Goal: Task Accomplishment & Management: Complete application form

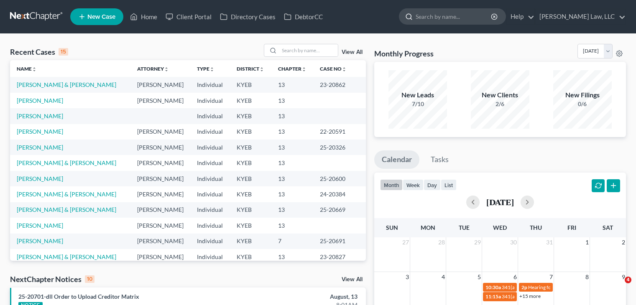
click at [426, 22] on input "search" at bounding box center [453, 16] width 76 height 15
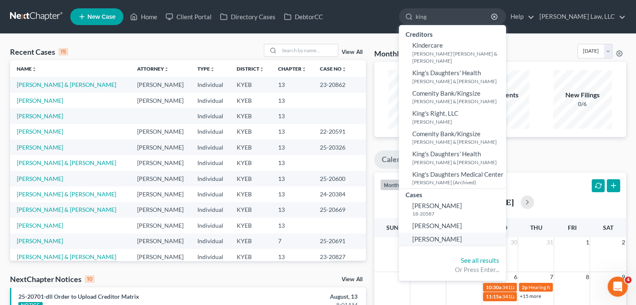
type input "king"
click at [436, 237] on span "[PERSON_NAME]" at bounding box center [437, 239] width 50 height 8
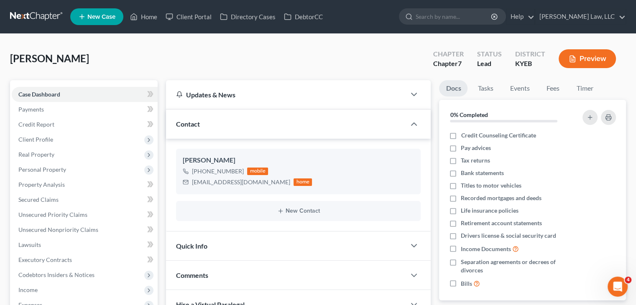
click at [206, 7] on ul "New Case Home Client Portal Directory Cases DebtorCC - No Result - See all resu…" at bounding box center [348, 17] width 556 height 22
click at [205, 18] on link "Client Portal" at bounding box center [188, 16] width 54 height 15
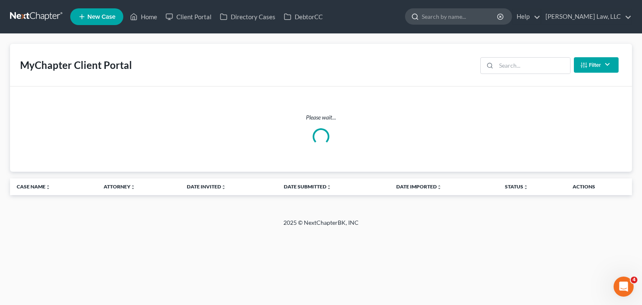
click at [450, 20] on input "search" at bounding box center [460, 16] width 76 height 15
click at [515, 76] on div "MyChapter Client Portal Filter Status Filter... Invited In Progress Ready To Re…" at bounding box center [321, 65] width 622 height 43
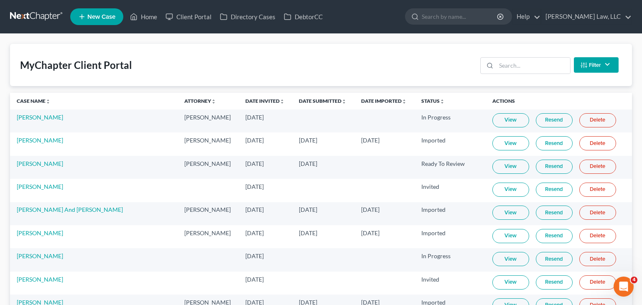
click at [503, 80] on div "MyChapter Client Portal Filter Status Filter... Invited In Progress Ready To Re…" at bounding box center [321, 65] width 622 height 42
click at [507, 67] on input "search" at bounding box center [527, 66] width 74 height 16
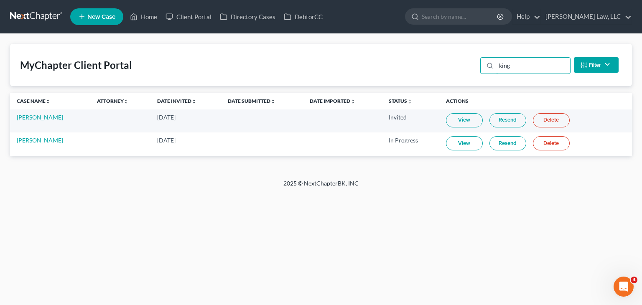
type input "king"
click at [446, 10] on input "search" at bounding box center [460, 16] width 76 height 15
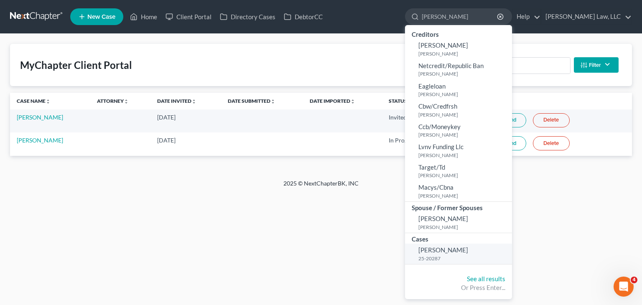
type input "[PERSON_NAME]"
click at [431, 252] on span "[PERSON_NAME]" at bounding box center [443, 250] width 50 height 8
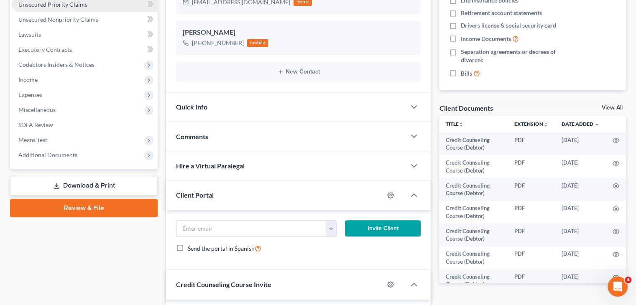
scroll to position [230, 0]
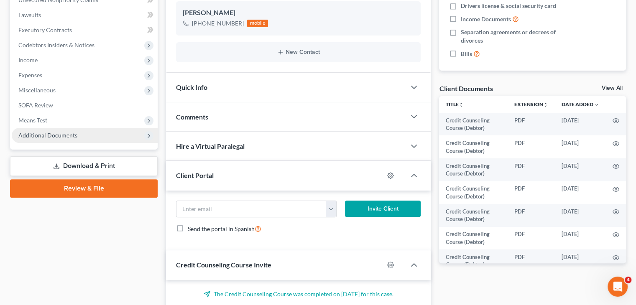
click at [74, 133] on span "Additional Documents" at bounding box center [47, 135] width 59 height 7
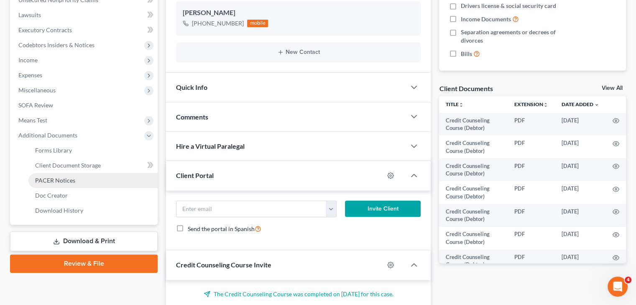
click at [66, 184] on link "PACER Notices" at bounding box center [92, 180] width 129 height 15
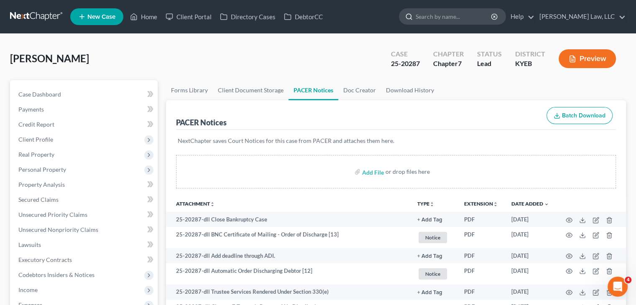
click at [432, 15] on input "search" at bounding box center [453, 16] width 76 height 15
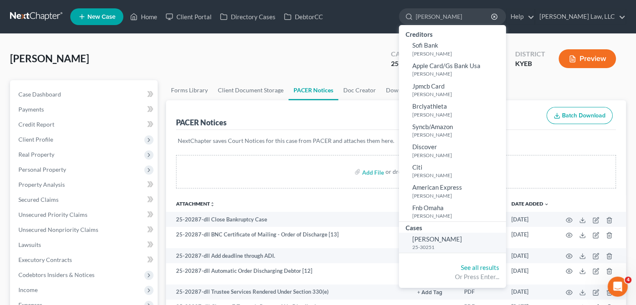
type input "[PERSON_NAME]"
click at [428, 242] on span "[PERSON_NAME]" at bounding box center [437, 239] width 50 height 8
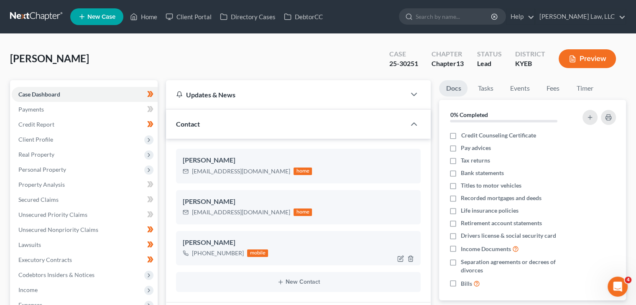
scroll to position [109, 0]
drag, startPoint x: 237, startPoint y: 252, endPoint x: 219, endPoint y: 250, distance: 18.9
click at [219, 250] on div "[PHONE_NUMBER]" at bounding box center [218, 253] width 52 height 8
drag, startPoint x: 240, startPoint y: 251, endPoint x: 200, endPoint y: 251, distance: 39.3
click at [200, 251] on div "[PHONE_NUMBER]" at bounding box center [218, 253] width 52 height 8
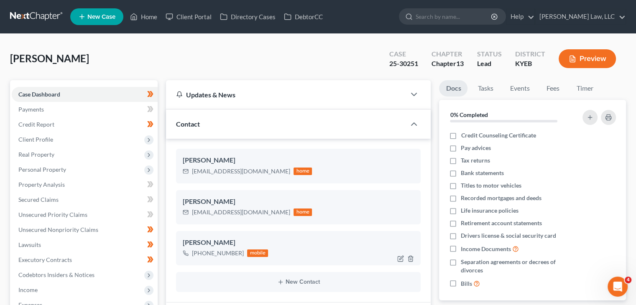
copy div "[PHONE_NUMBER]"
click at [452, 21] on input "search" at bounding box center [453, 16] width 76 height 15
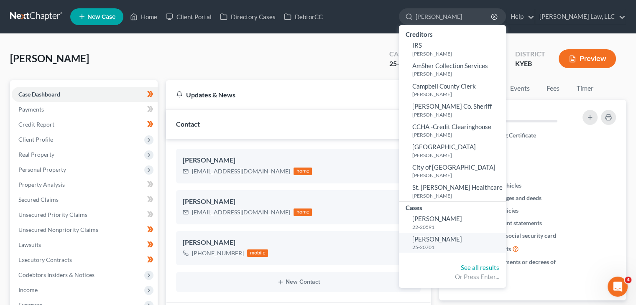
type input "[PERSON_NAME]"
click at [458, 216] on link "[PERSON_NAME] 22-20591" at bounding box center [452, 222] width 107 height 20
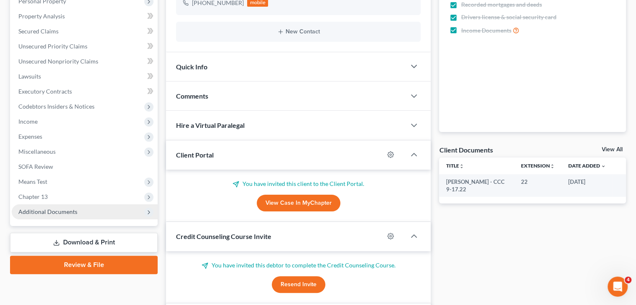
scroll to position [386, 0]
click at [79, 206] on span "Additional Documents" at bounding box center [85, 211] width 146 height 15
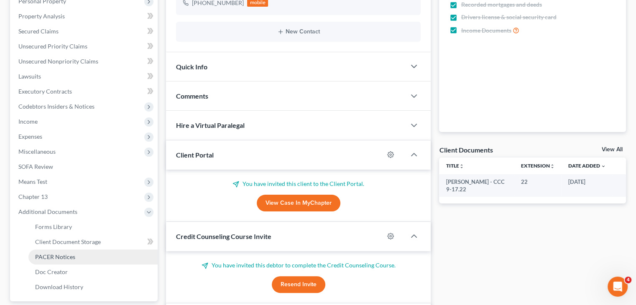
click at [64, 255] on span "PACER Notices" at bounding box center [55, 256] width 40 height 7
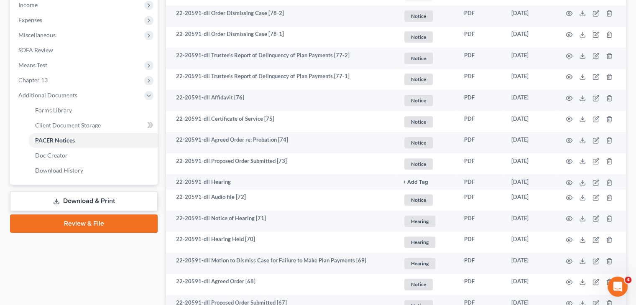
scroll to position [285, 0]
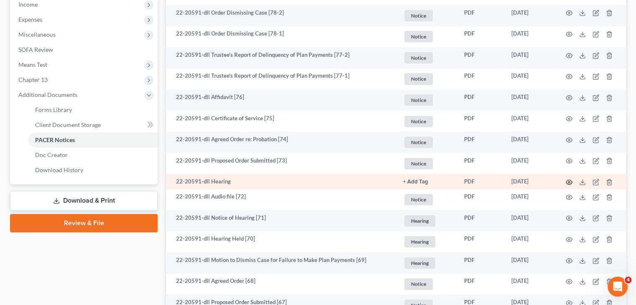
click at [571, 182] on icon "button" at bounding box center [569, 182] width 7 height 7
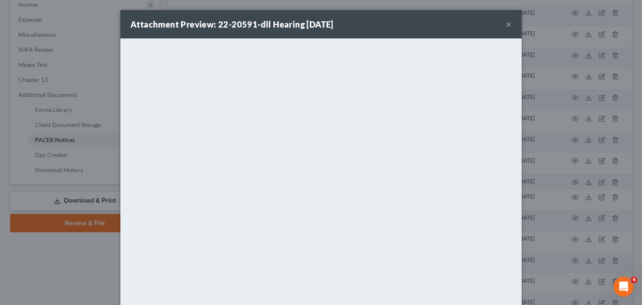
click at [506, 24] on button "×" at bounding box center [509, 24] width 6 height 10
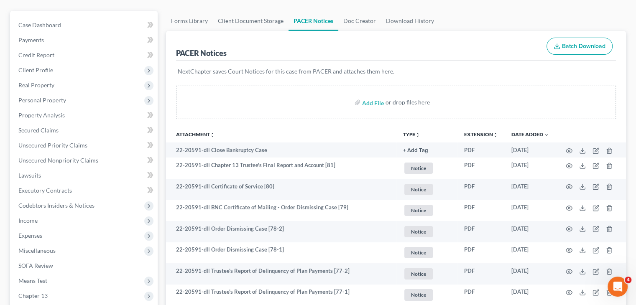
scroll to position [0, 0]
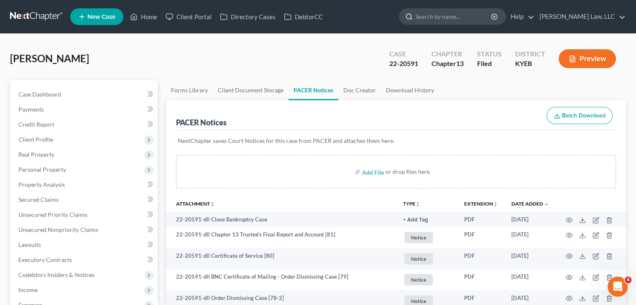
click at [445, 12] on input "search" at bounding box center [453, 16] width 76 height 15
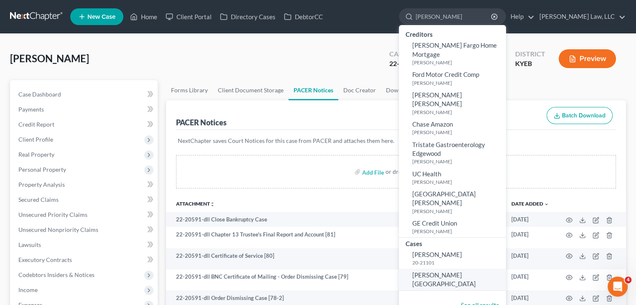
type input "[PERSON_NAME]"
click at [445, 271] on span "[PERSON_NAME][GEOGRAPHIC_DATA]" at bounding box center [444, 279] width 64 height 16
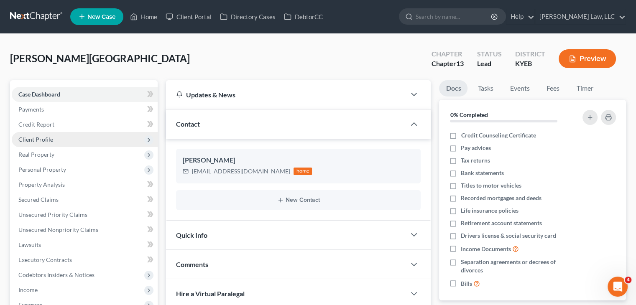
click at [67, 133] on span "Client Profile" at bounding box center [85, 139] width 146 height 15
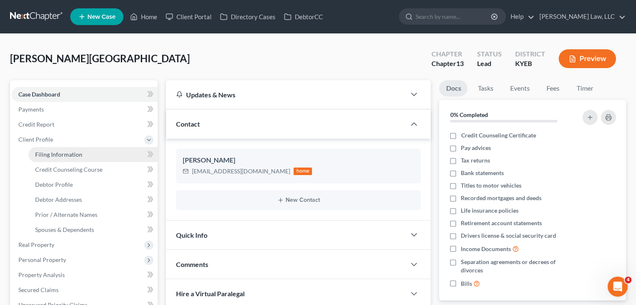
click at [85, 158] on link "Filing Information" at bounding box center [92, 154] width 129 height 15
select select "1"
select select "0"
select select "3"
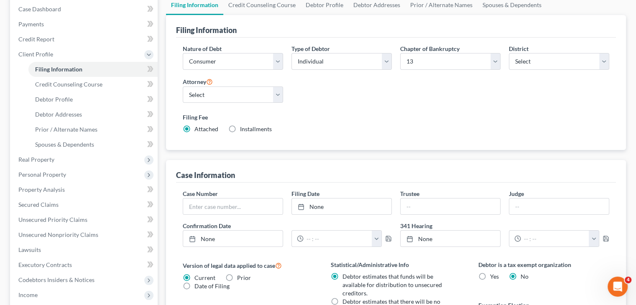
scroll to position [85, 0]
click at [352, 209] on link "None" at bounding box center [341, 207] width 99 height 16
type input "[DATE]"
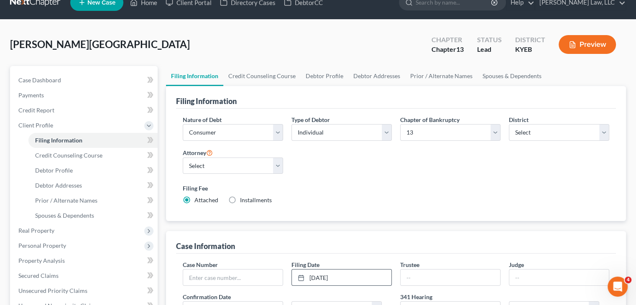
scroll to position [0, 0]
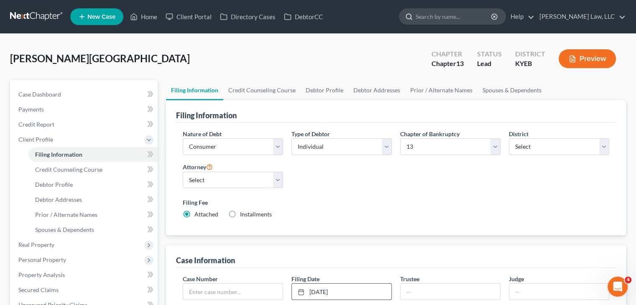
click at [428, 22] on input "search" at bounding box center [453, 16] width 76 height 15
type input "[PERSON_NAME]"
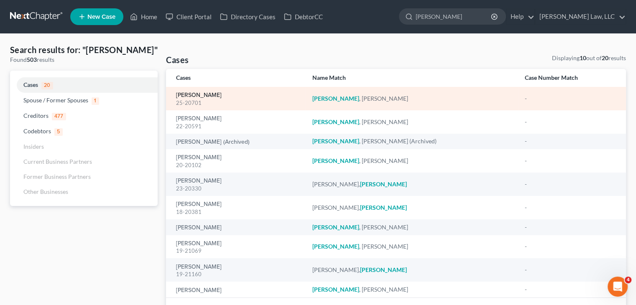
click at [204, 94] on link "[PERSON_NAME]" at bounding box center [199, 95] width 46 height 6
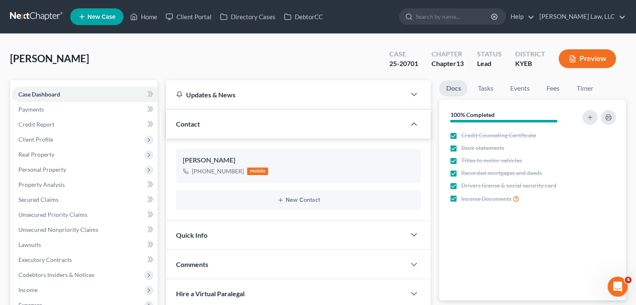
scroll to position [386, 0]
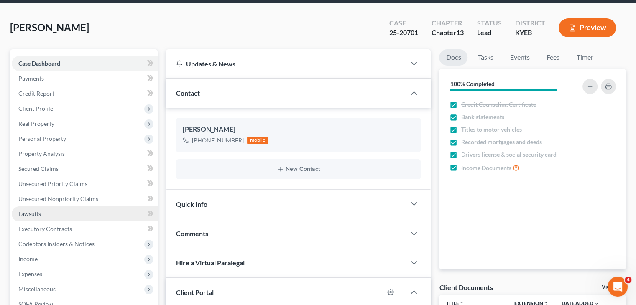
click at [58, 211] on link "Lawsuits" at bounding box center [85, 213] width 146 height 15
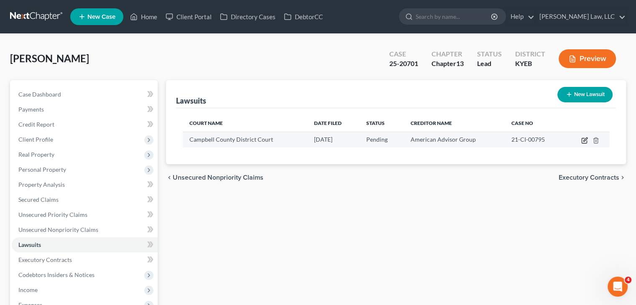
click at [584, 139] on icon "button" at bounding box center [584, 140] width 7 height 7
select select "18"
select select "0"
select select "2"
select select "4"
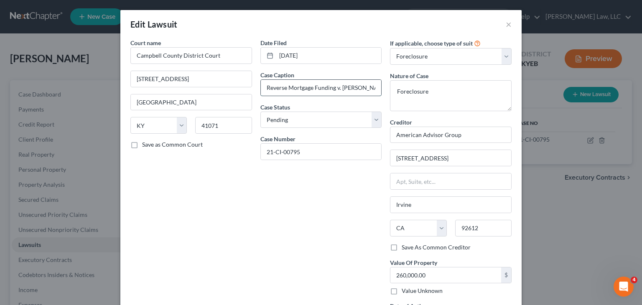
click at [329, 89] on input "Reverse Mortgage Funding v. [PERSON_NAME]" at bounding box center [321, 88] width 121 height 16
drag, startPoint x: 331, startPoint y: 89, endPoint x: 257, endPoint y: 88, distance: 74.4
click at [260, 88] on div "Reverse Mortgage Funding v. [PERSON_NAME]" at bounding box center [321, 87] width 122 height 17
click at [333, 204] on div "Date Filed [DATE] Case Caption Reverse Mortgage Funding v. [PERSON_NAME] Case S…" at bounding box center [321, 186] width 130 height 296
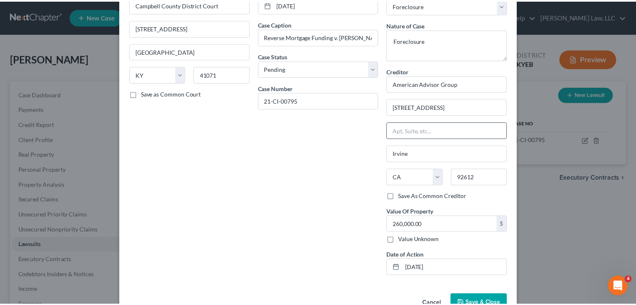
scroll to position [74, 0]
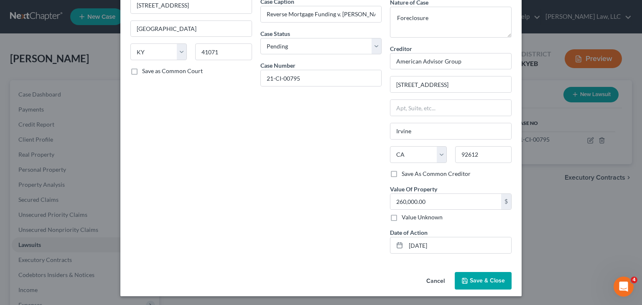
click at [434, 277] on button "Cancel" at bounding box center [436, 281] width 32 height 17
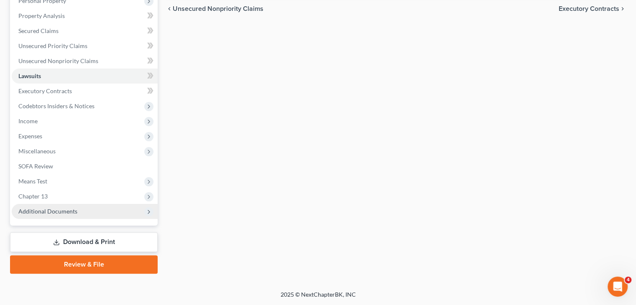
click at [71, 206] on span "Additional Documents" at bounding box center [85, 211] width 146 height 15
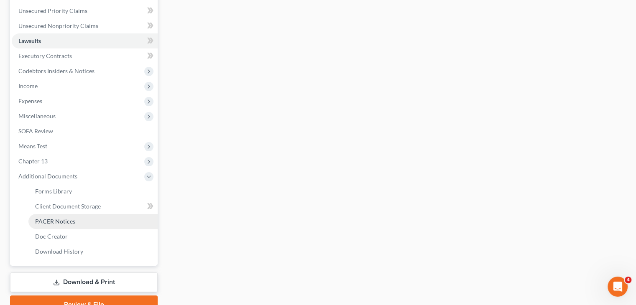
click at [64, 223] on span "PACER Notices" at bounding box center [55, 221] width 40 height 7
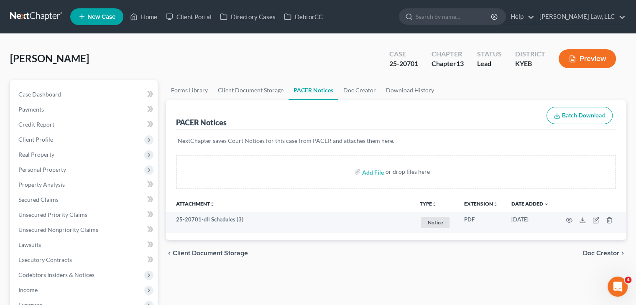
click at [51, 15] on link at bounding box center [37, 16] width 54 height 15
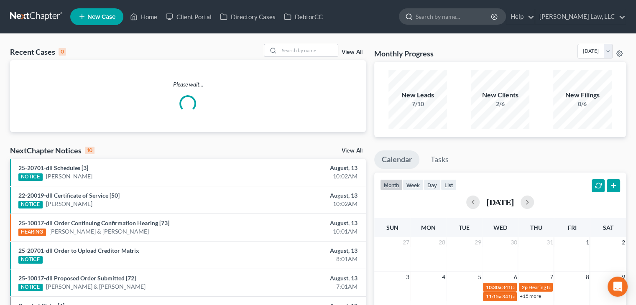
click at [453, 15] on input "search" at bounding box center [453, 16] width 76 height 15
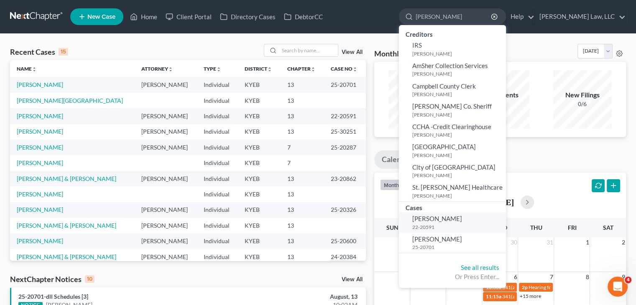
type input "[PERSON_NAME]"
click at [431, 223] on link "[PERSON_NAME] 22-20591" at bounding box center [452, 222] width 107 height 20
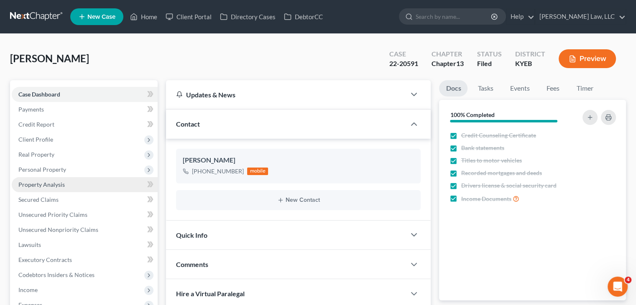
scroll to position [386, 0]
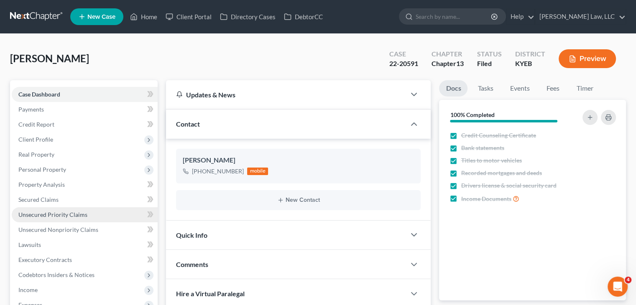
click at [65, 217] on span "Unsecured Priority Claims" at bounding box center [52, 214] width 69 height 7
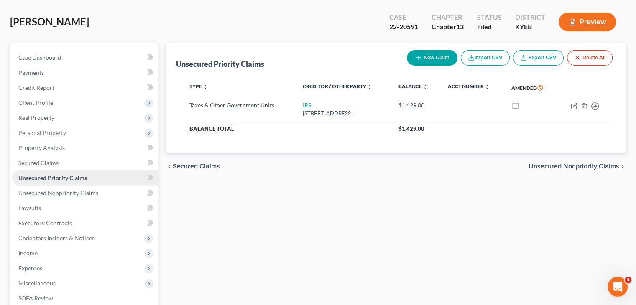
scroll to position [46, 0]
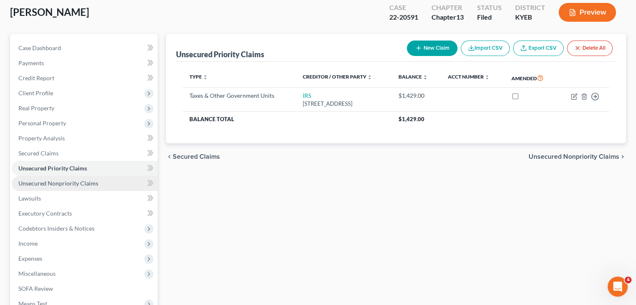
click at [66, 183] on span "Unsecured Nonpriority Claims" at bounding box center [58, 183] width 80 height 7
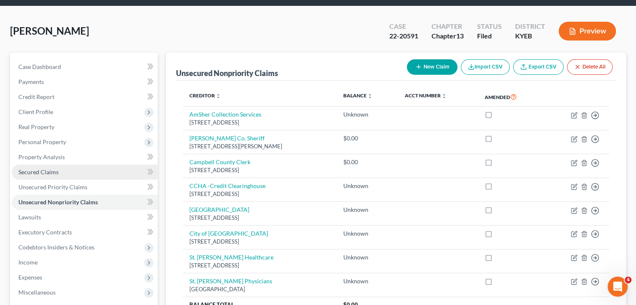
click at [65, 171] on link "Secured Claims" at bounding box center [85, 172] width 146 height 15
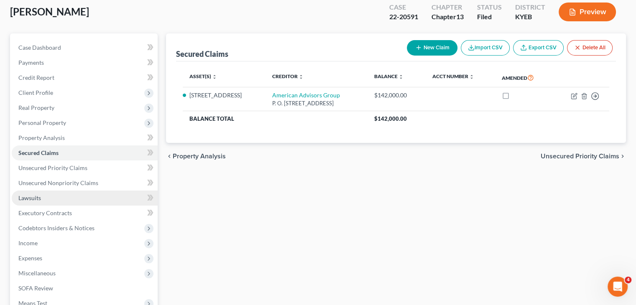
click at [73, 194] on link "Lawsuits" at bounding box center [85, 198] width 146 height 15
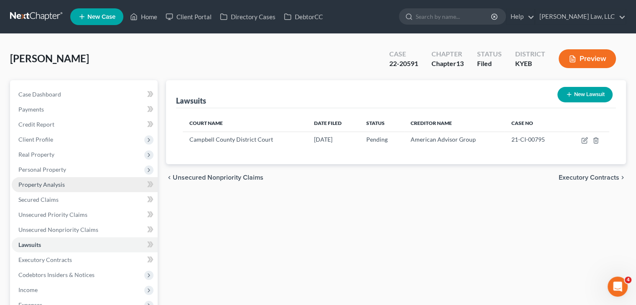
click at [80, 181] on link "Property Analysis" at bounding box center [85, 184] width 146 height 15
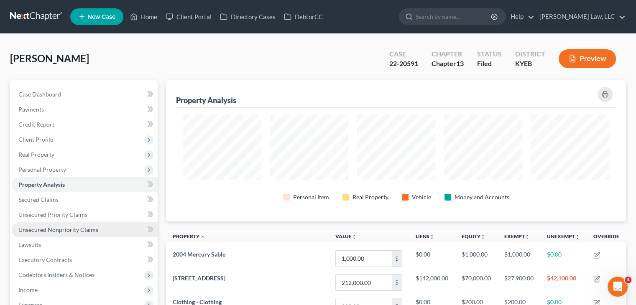
click at [66, 227] on span "Unsecured Nonpriority Claims" at bounding box center [58, 229] width 80 height 7
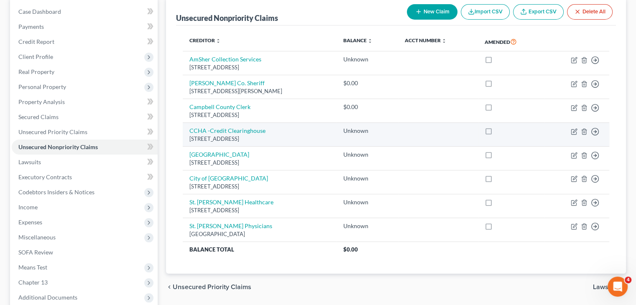
scroll to position [80, 0]
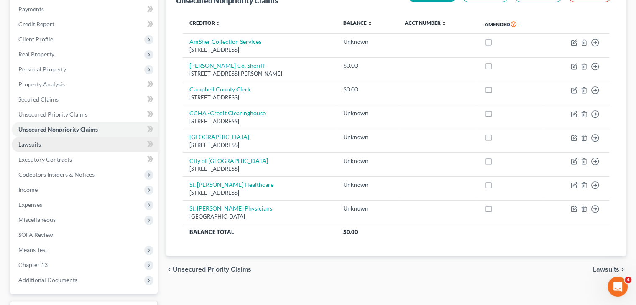
click at [74, 137] on link "Lawsuits" at bounding box center [85, 144] width 146 height 15
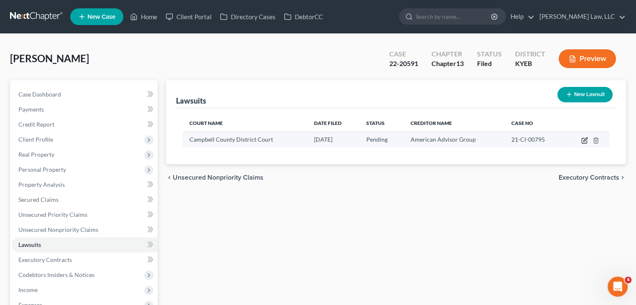
click at [582, 138] on icon "button" at bounding box center [584, 140] width 7 height 7
select select "18"
select select "0"
select select "2"
select select "4"
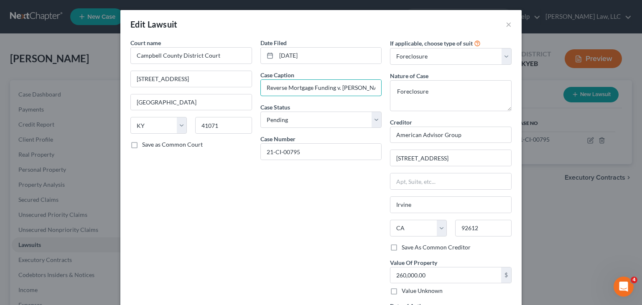
drag, startPoint x: 333, startPoint y: 88, endPoint x: 251, endPoint y: 93, distance: 82.1
click at [251, 93] on div "Court name * Campbell County District Court 330 York Street Newport State AL AK…" at bounding box center [321, 186] width 390 height 296
drag, startPoint x: 300, startPoint y: 149, endPoint x: 251, endPoint y: 148, distance: 48.9
click at [251, 148] on div "Court name * Campbell County District Court 330 York Street Newport State AL AK…" at bounding box center [321, 186] width 390 height 296
click at [204, 77] on input "[STREET_ADDRESS]" at bounding box center [191, 79] width 121 height 16
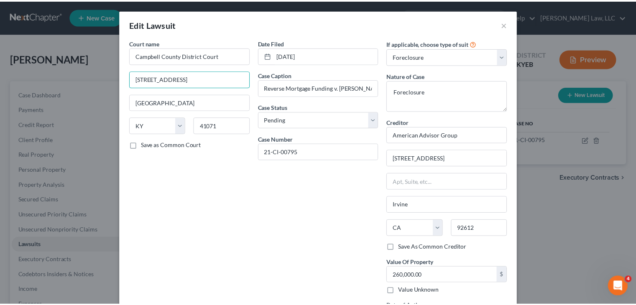
scroll to position [74, 0]
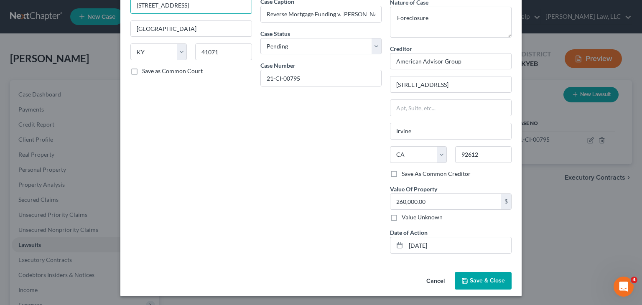
click at [432, 281] on button "Cancel" at bounding box center [436, 281] width 32 height 17
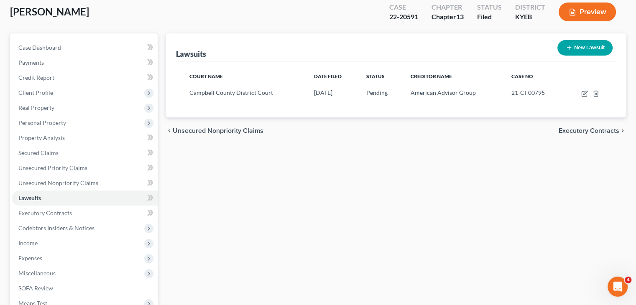
scroll to position [0, 0]
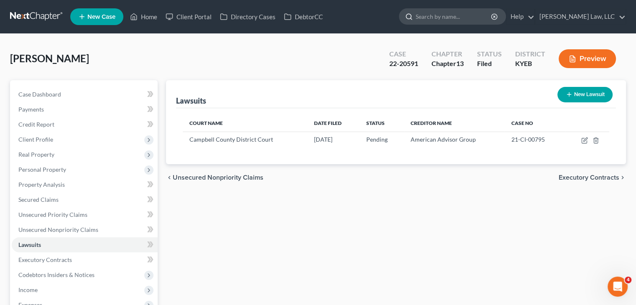
click at [458, 10] on input "search" at bounding box center [453, 16] width 76 height 15
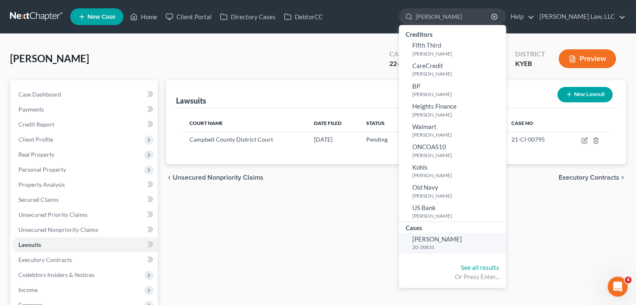
type input "kiefer"
click at [416, 247] on small "20-20831" at bounding box center [458, 247] width 92 height 7
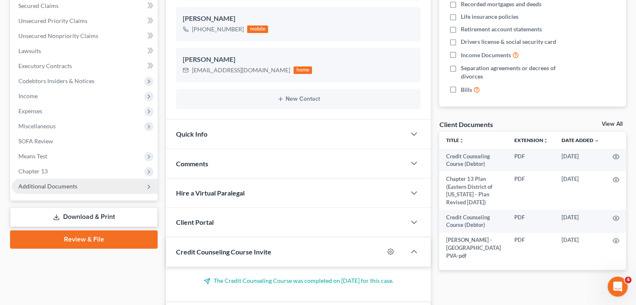
scroll to position [1035, 0]
click at [97, 179] on span "Additional Documents" at bounding box center [85, 186] width 146 height 15
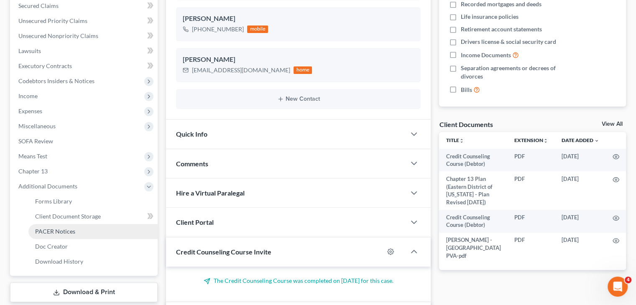
click at [60, 233] on span "PACER Notices" at bounding box center [55, 231] width 40 height 7
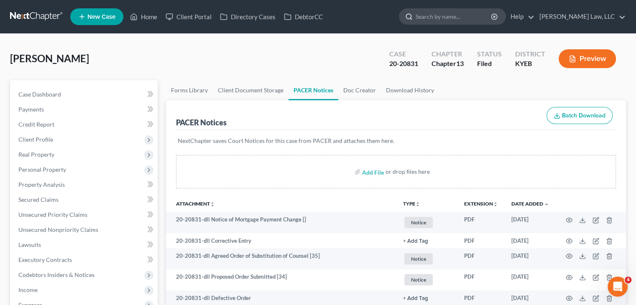
click at [447, 12] on input "search" at bounding box center [453, 16] width 76 height 15
type input "e"
click at [447, 12] on input "e" at bounding box center [453, 16] width 76 height 15
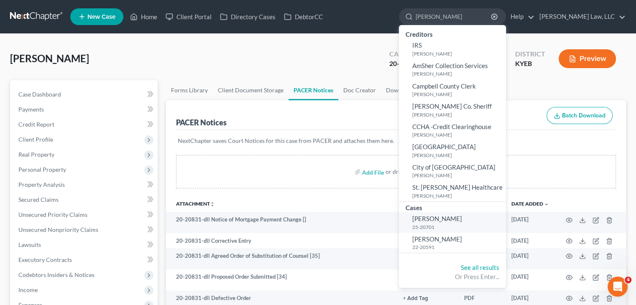
type input "[PERSON_NAME]"
click at [441, 227] on small "25-20701" at bounding box center [458, 227] width 92 height 7
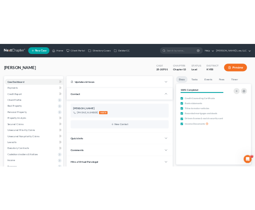
scroll to position [386, 0]
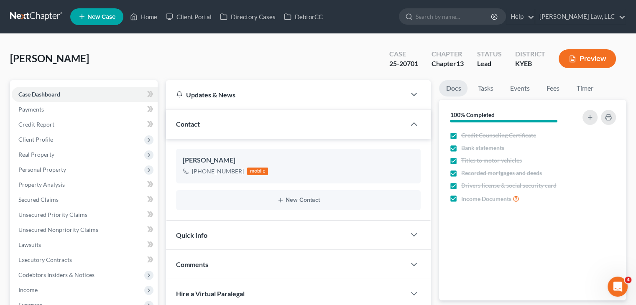
drag, startPoint x: 284, startPoint y: 45, endPoint x: 288, endPoint y: 44, distance: 4.4
click at [284, 45] on div "Lehman, Donna Upgraded Case 25-20701 Chapter Chapter 13 Status Lead District KY…" at bounding box center [318, 62] width 616 height 36
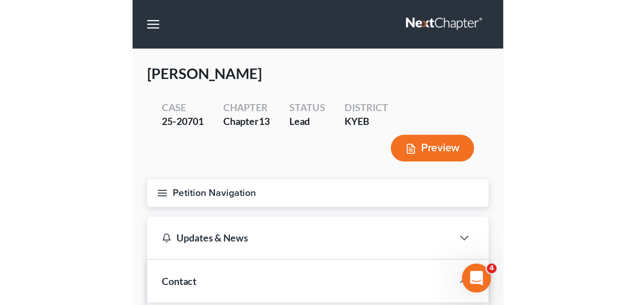
scroll to position [378, 0]
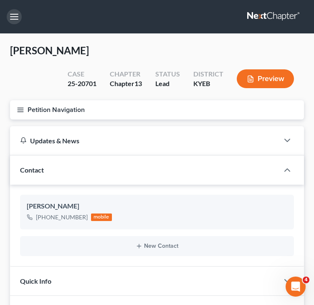
click at [18, 17] on button "button" at bounding box center [14, 16] width 15 height 15
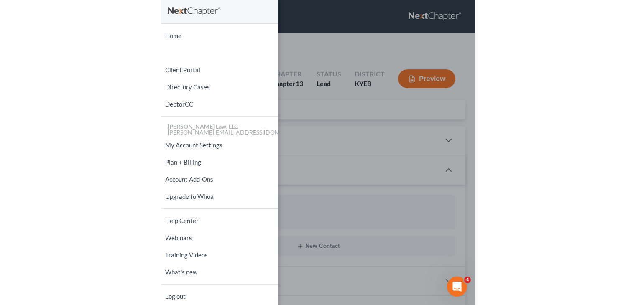
scroll to position [386, 0]
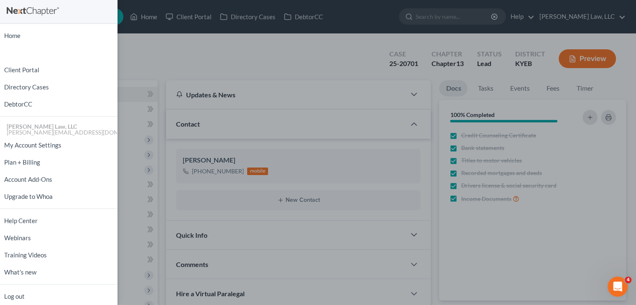
click at [472, 29] on div "Home New Case Client Portal Directory Cases DebtorCC Danielle Lawrence Law, LLC…" at bounding box center [318, 152] width 636 height 305
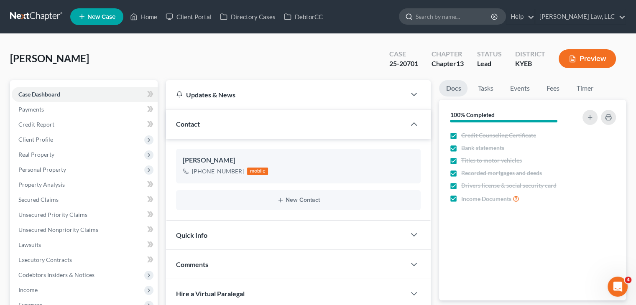
click at [453, 18] on input "search" at bounding box center [453, 16] width 76 height 15
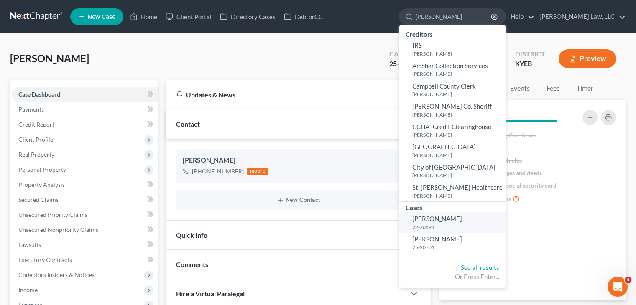
type input "[PERSON_NAME]"
click at [446, 223] on link "[PERSON_NAME] 22-20591" at bounding box center [452, 222] width 107 height 20
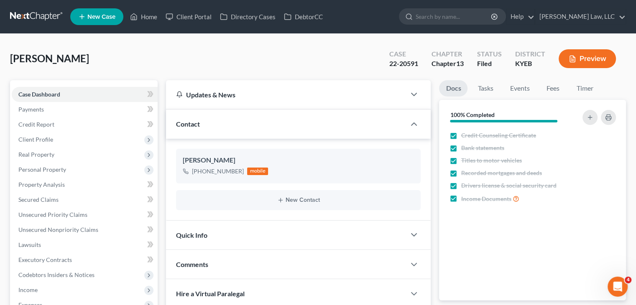
scroll to position [386, 0]
drag, startPoint x: 418, startPoint y: 65, endPoint x: 386, endPoint y: 61, distance: 32.5
click at [387, 61] on div "Case 22-20591" at bounding box center [403, 59] width 42 height 25
drag, startPoint x: 387, startPoint y: 61, endPoint x: 414, endPoint y: 71, distance: 29.1
click at [414, 71] on div "Case 22-20591" at bounding box center [403, 59] width 42 height 25
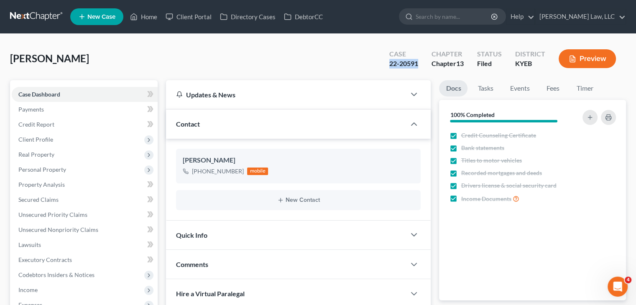
copy div "22-20591"
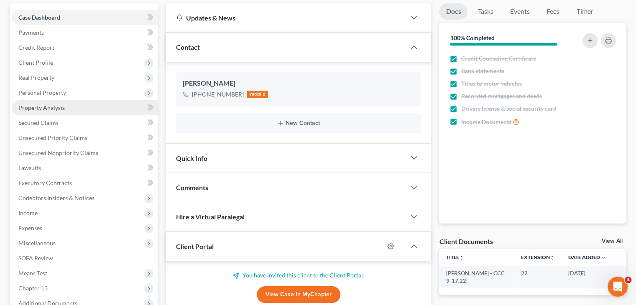
scroll to position [179, 0]
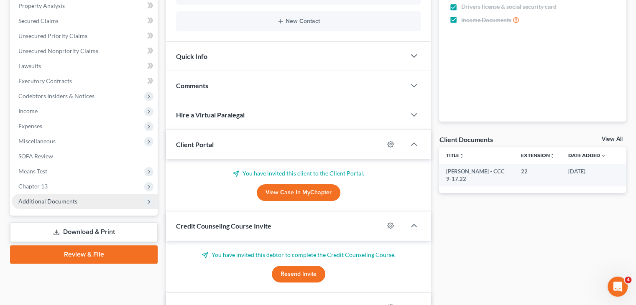
click at [92, 196] on span "Additional Documents" at bounding box center [85, 201] width 146 height 15
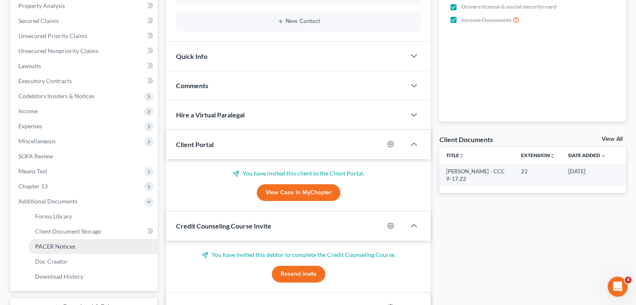
click at [56, 250] on link "PACER Notices" at bounding box center [92, 246] width 129 height 15
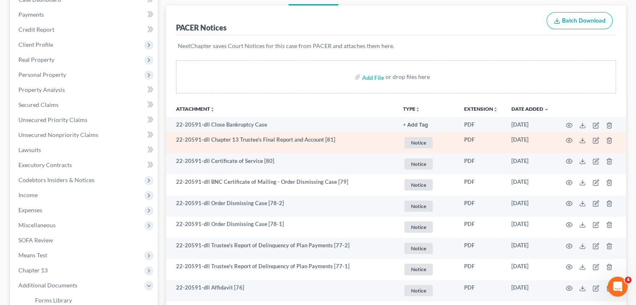
scroll to position [122, 0]
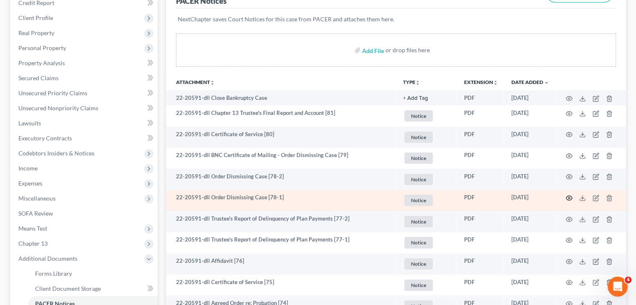
click at [570, 195] on icon "button" at bounding box center [569, 198] width 7 height 7
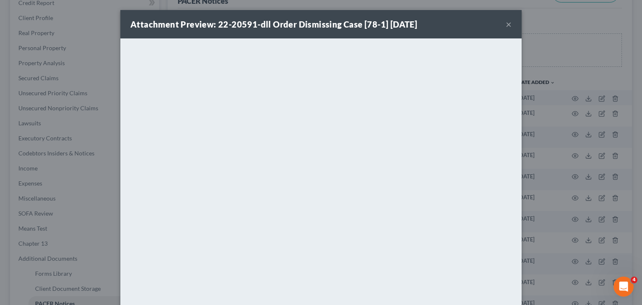
click at [506, 21] on button "×" at bounding box center [509, 24] width 6 height 10
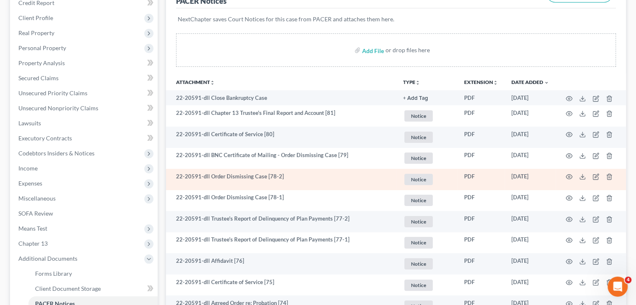
click at [269, 174] on td "22-20591-dll Order Dismissing Case [78-2]" at bounding box center [281, 179] width 230 height 21
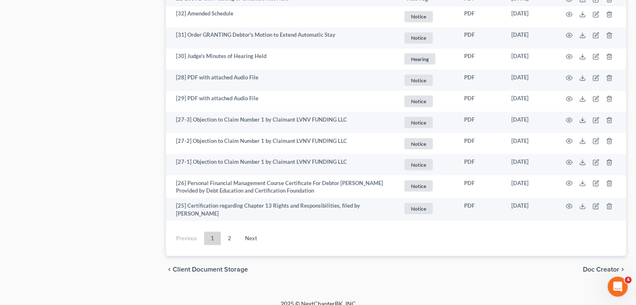
scroll to position [1552, 0]
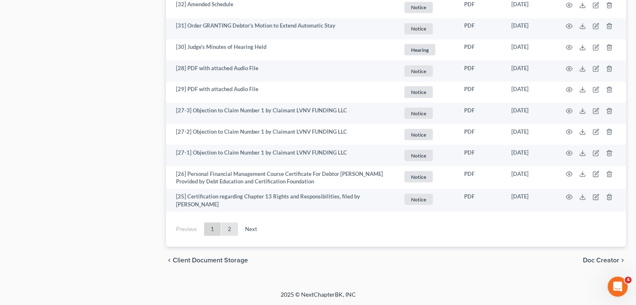
click at [228, 235] on link "2" at bounding box center [229, 228] width 17 height 13
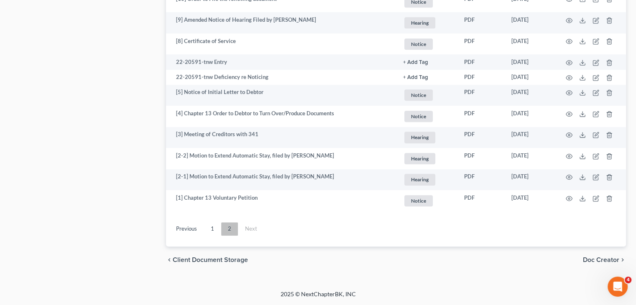
scroll to position [557, 0]
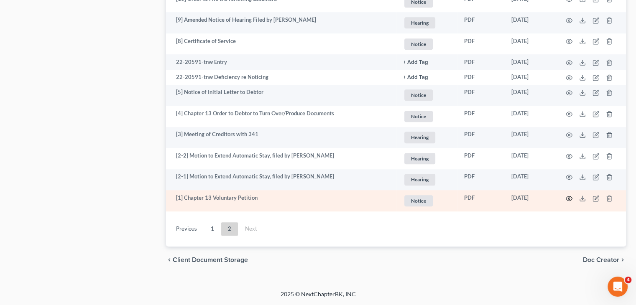
click at [568, 199] on icon "button" at bounding box center [569, 198] width 7 height 7
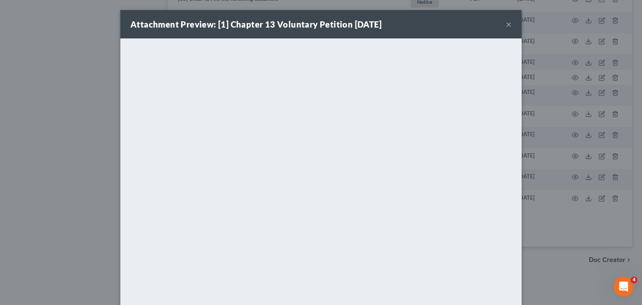
click at [498, 26] on div "Attachment Preview: [1] Chapter 13 Voluntary Petition 09/17/2022 ×" at bounding box center [320, 24] width 401 height 28
click at [506, 25] on button "×" at bounding box center [509, 24] width 6 height 10
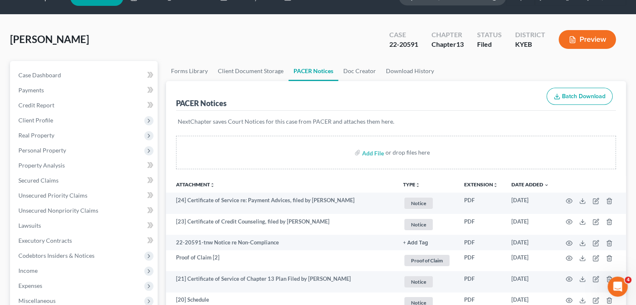
scroll to position [0, 0]
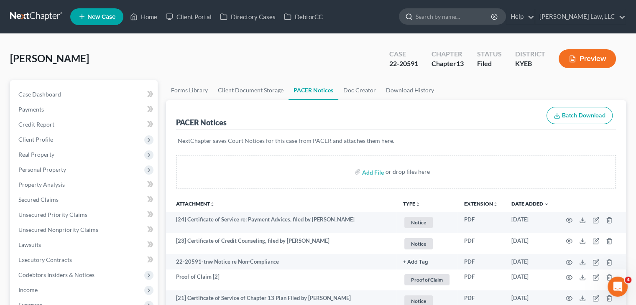
click at [440, 15] on input "search" at bounding box center [453, 16] width 76 height 15
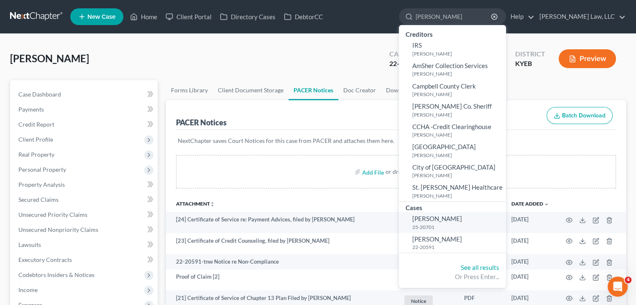
type input "[PERSON_NAME]"
click at [438, 218] on span "[PERSON_NAME]" at bounding box center [437, 219] width 50 height 8
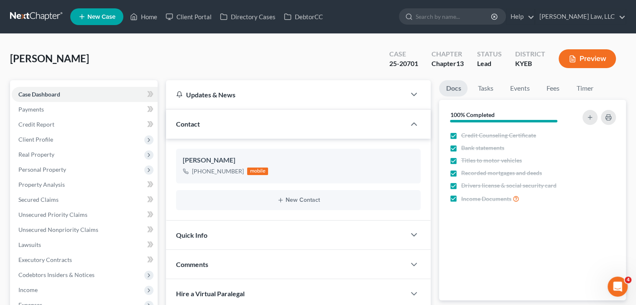
scroll to position [386, 0]
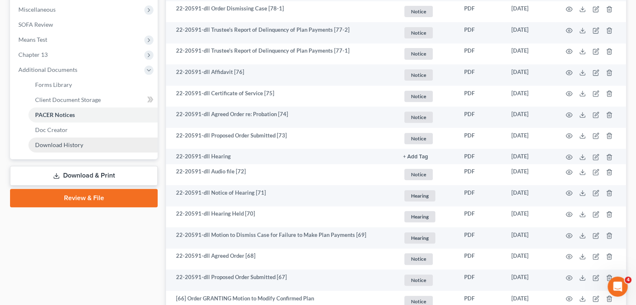
click at [70, 141] on span "Download History" at bounding box center [59, 144] width 48 height 7
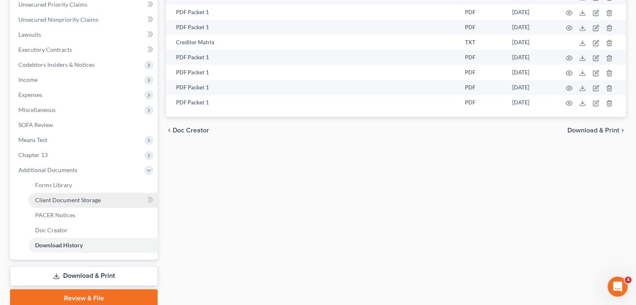
scroll to position [222, 0]
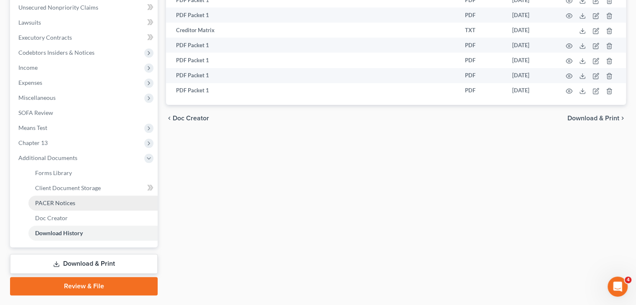
click at [77, 200] on link "PACER Notices" at bounding box center [92, 203] width 129 height 15
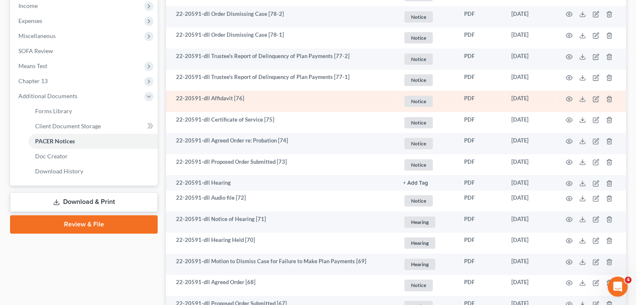
scroll to position [285, 0]
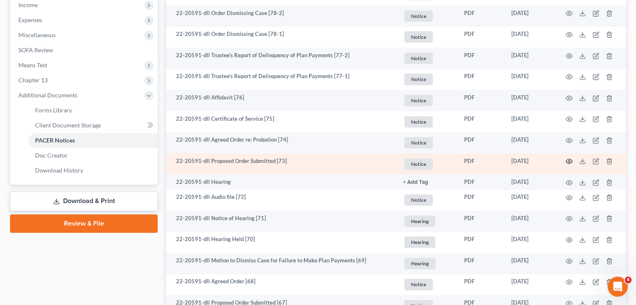
click at [570, 160] on icon "button" at bounding box center [569, 161] width 7 height 7
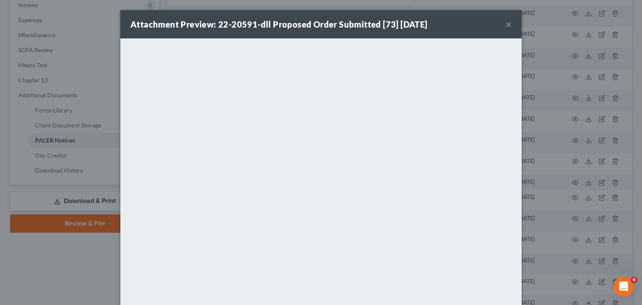
click at [506, 26] on button "×" at bounding box center [509, 24] width 6 height 10
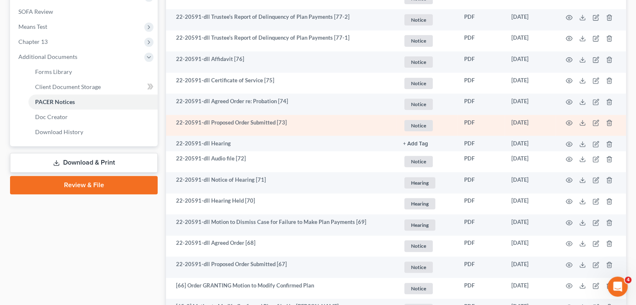
scroll to position [324, 0]
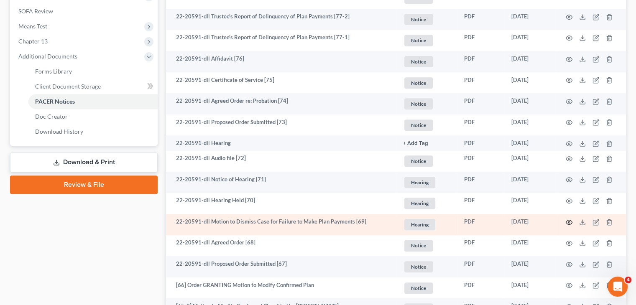
click at [570, 222] on icon "button" at bounding box center [569, 222] width 7 height 7
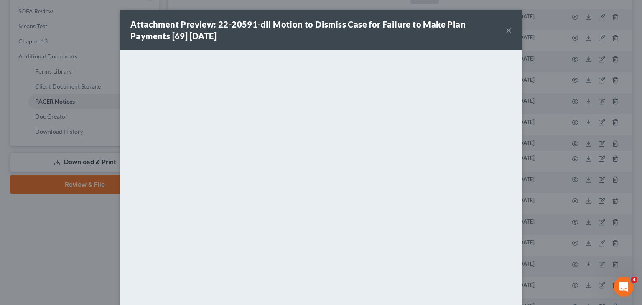
click at [507, 32] on button "×" at bounding box center [509, 30] width 6 height 10
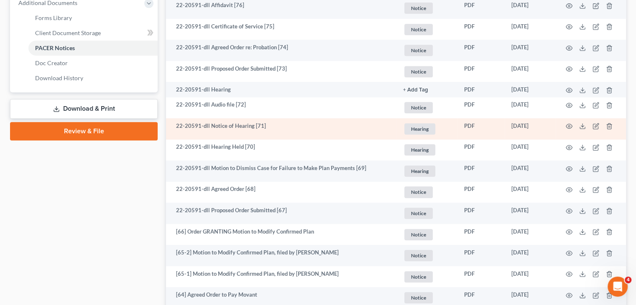
scroll to position [378, 0]
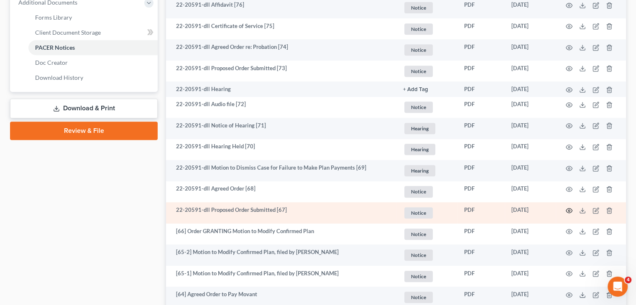
click at [568, 212] on icon "button" at bounding box center [569, 210] width 7 height 7
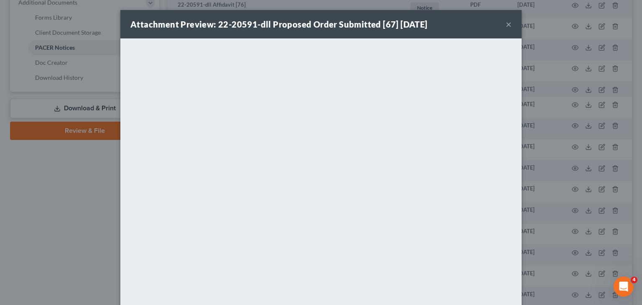
click at [506, 24] on button "×" at bounding box center [509, 24] width 6 height 10
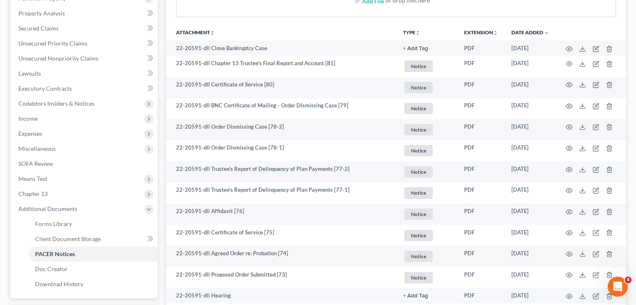
scroll to position [0, 0]
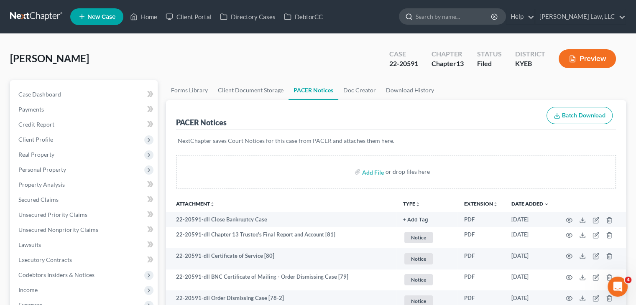
click at [454, 20] on input "search" at bounding box center [453, 16] width 76 height 15
type input "[PERSON_NAME]"
click at [440, 22] on input "[PERSON_NAME]" at bounding box center [453, 16] width 76 height 15
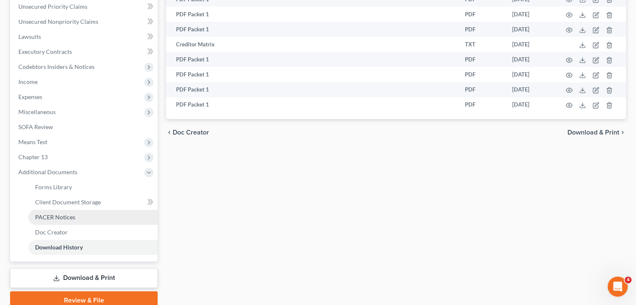
click at [72, 211] on link "PACER Notices" at bounding box center [92, 217] width 129 height 15
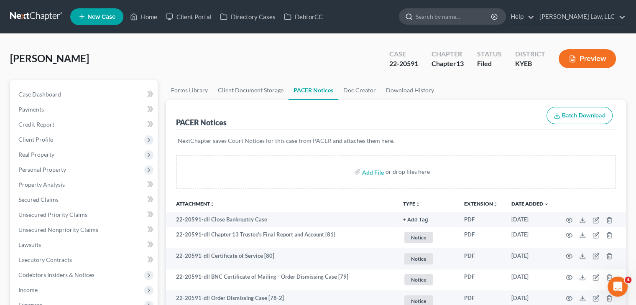
click at [426, 21] on input "search" at bounding box center [453, 16] width 76 height 15
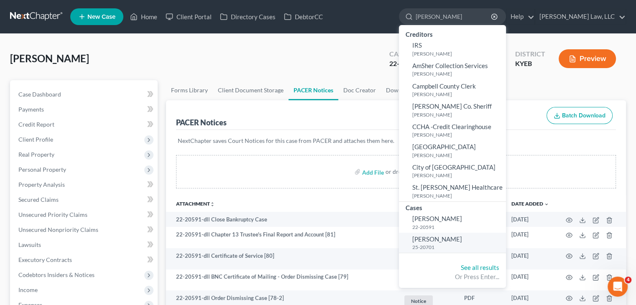
type input "[PERSON_NAME]"
click at [430, 235] on link "[PERSON_NAME] 25-20701" at bounding box center [452, 243] width 107 height 20
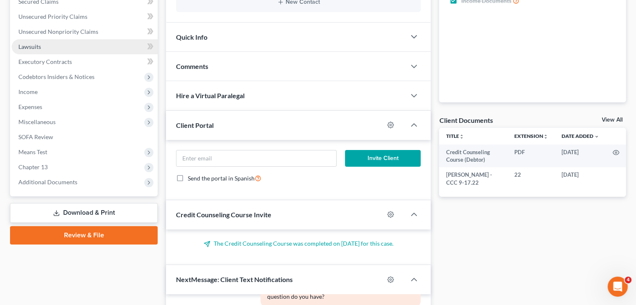
scroll to position [297, 0]
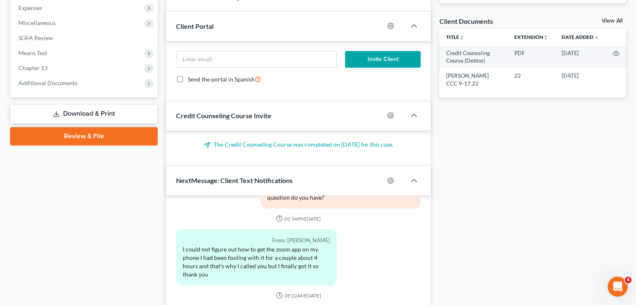
drag, startPoint x: 70, startPoint y: 83, endPoint x: 64, endPoint y: 98, distance: 15.8
click at [70, 83] on span "Additional Documents" at bounding box center [47, 82] width 59 height 7
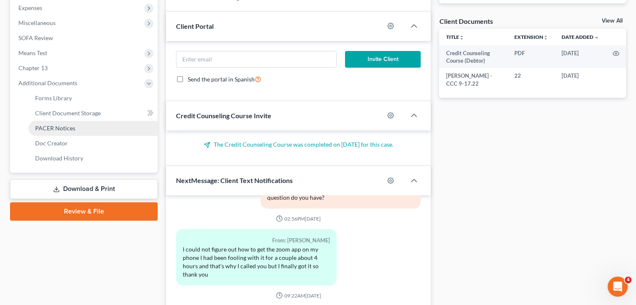
click at [62, 126] on span "PACER Notices" at bounding box center [55, 128] width 40 height 7
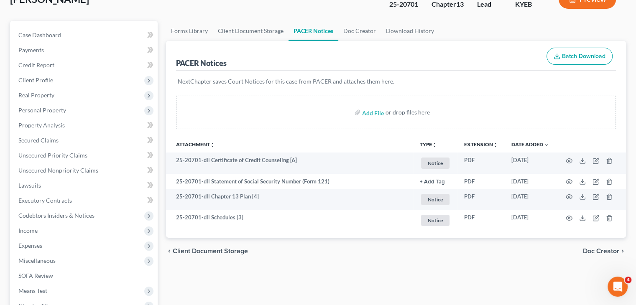
scroll to position [60, 0]
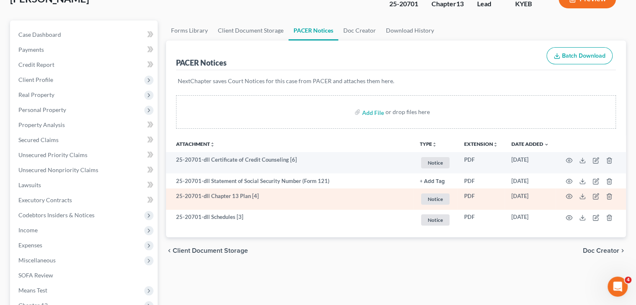
click at [564, 198] on td at bounding box center [591, 199] width 70 height 21
click at [567, 196] on icon "button" at bounding box center [569, 196] width 7 height 7
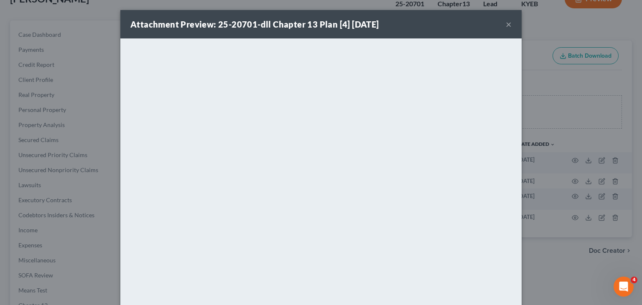
click at [506, 24] on button "×" at bounding box center [509, 24] width 6 height 10
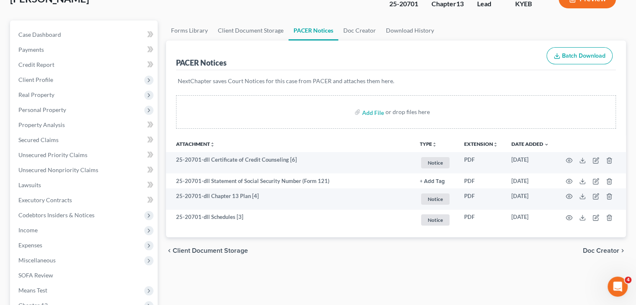
drag, startPoint x: 222, startPoint y: 121, endPoint x: 321, endPoint y: 26, distance: 136.9
click at [222, 121] on div "Add File or drop files here" at bounding box center [396, 111] width 440 height 33
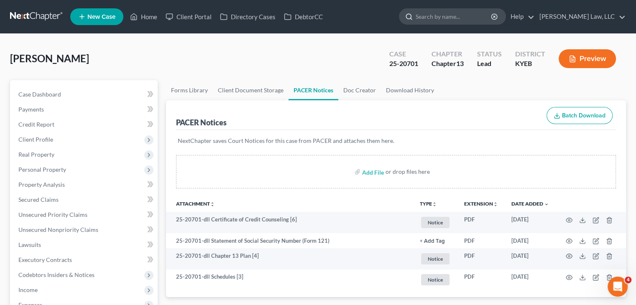
click at [419, 16] on input "search" at bounding box center [453, 16] width 76 height 15
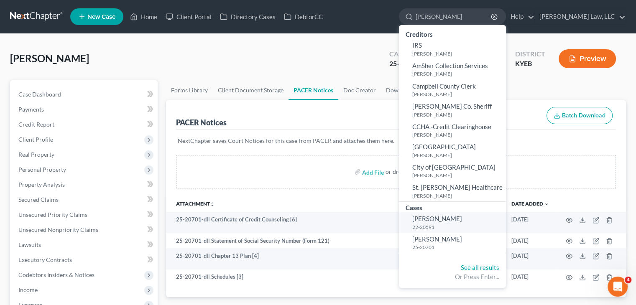
type input "[PERSON_NAME]"
click at [441, 227] on small "22-20591" at bounding box center [458, 227] width 92 height 7
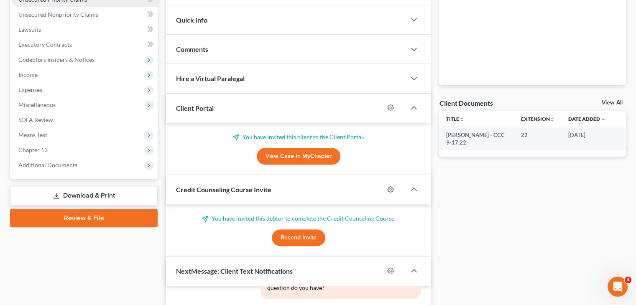
scroll to position [260, 0]
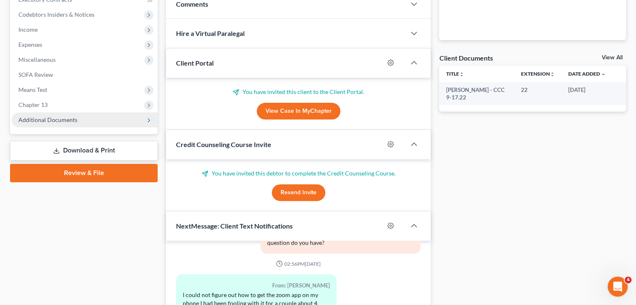
click at [73, 123] on span "Additional Documents" at bounding box center [85, 119] width 146 height 15
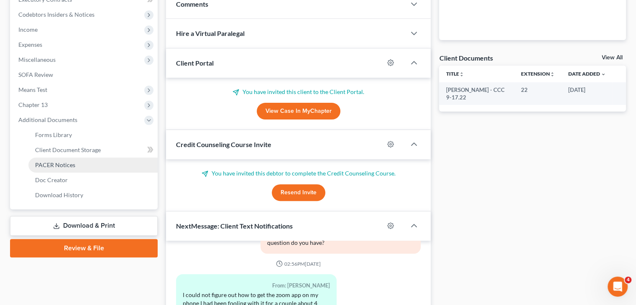
click at [59, 168] on link "PACER Notices" at bounding box center [92, 165] width 129 height 15
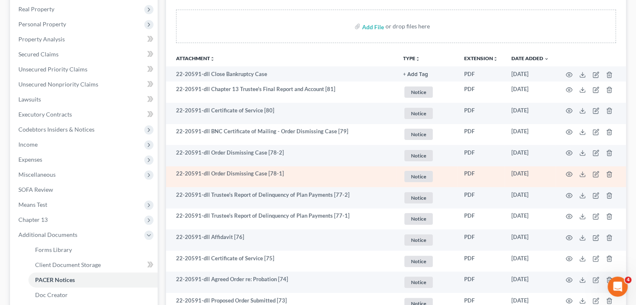
scroll to position [165, 0]
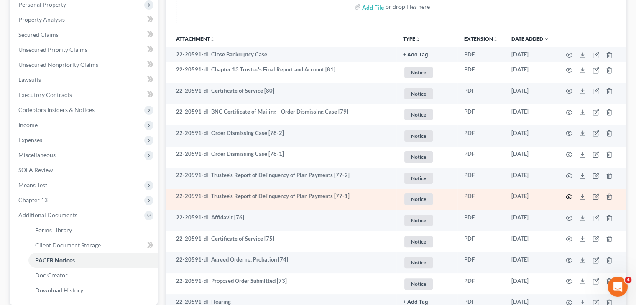
click at [568, 195] on icon "button" at bounding box center [569, 197] width 7 height 7
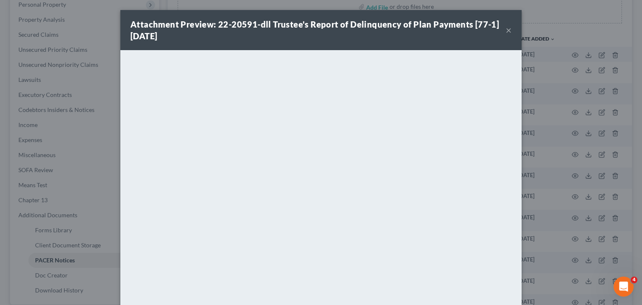
click at [506, 27] on button "×" at bounding box center [509, 30] width 6 height 10
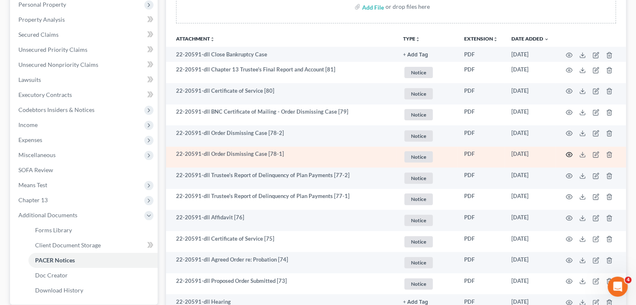
click at [568, 154] on circle "button" at bounding box center [569, 155] width 2 height 2
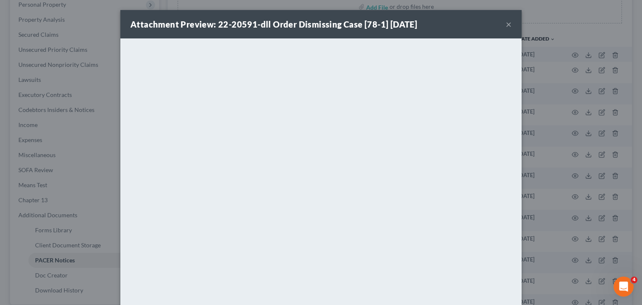
click at [507, 22] on button "×" at bounding box center [509, 24] width 6 height 10
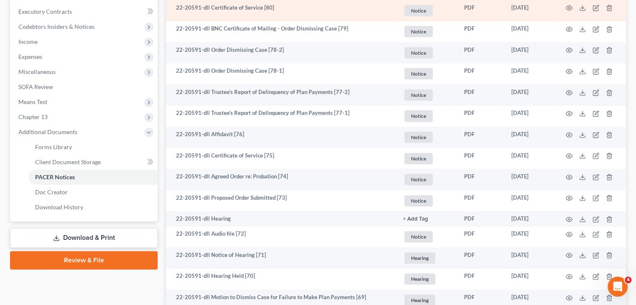
scroll to position [249, 0]
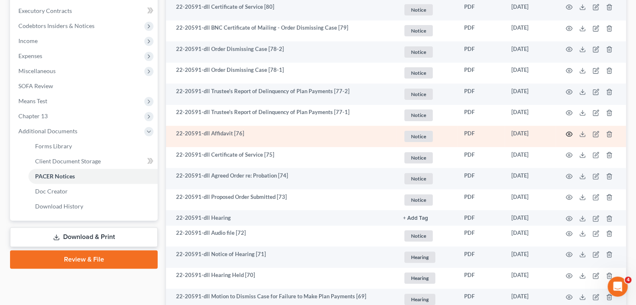
click at [569, 131] on icon "button" at bounding box center [569, 134] width 7 height 7
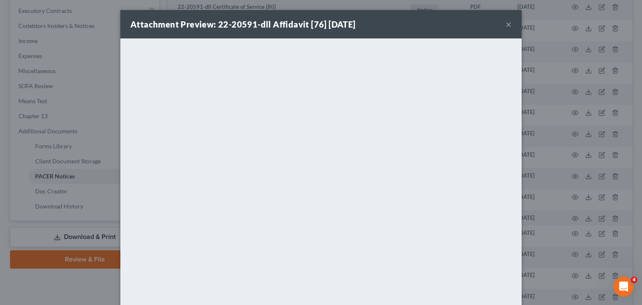
click at [506, 28] on button "×" at bounding box center [509, 24] width 6 height 10
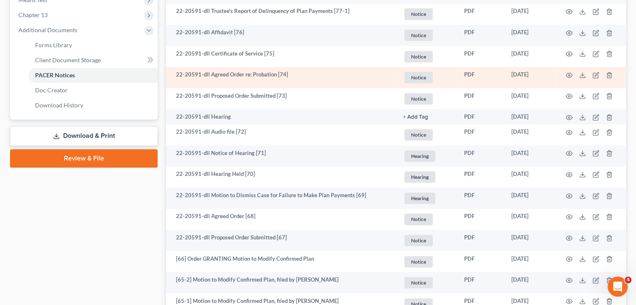
scroll to position [354, 0]
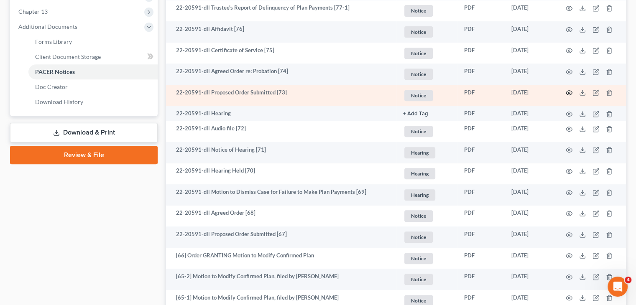
click at [569, 91] on icon "button" at bounding box center [569, 92] width 7 height 7
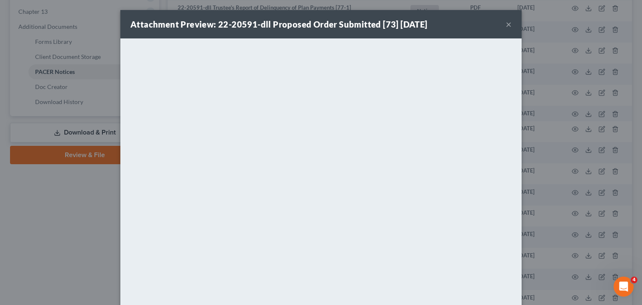
click at [506, 26] on button "×" at bounding box center [509, 24] width 6 height 10
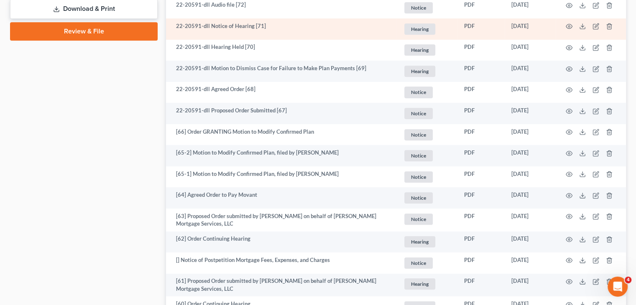
scroll to position [504, 0]
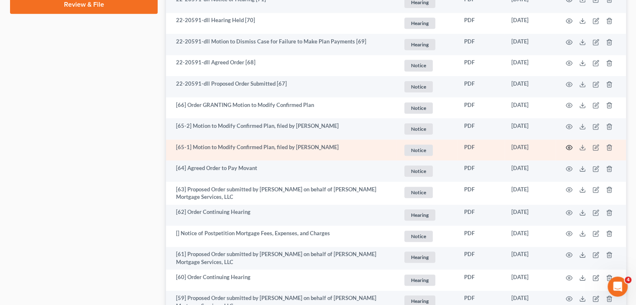
click at [567, 147] on icon "button" at bounding box center [569, 147] width 7 height 7
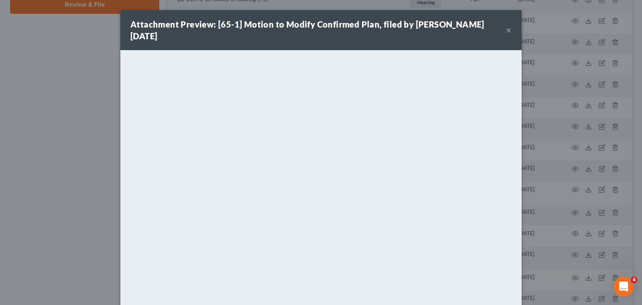
click at [506, 28] on button "×" at bounding box center [509, 30] width 6 height 10
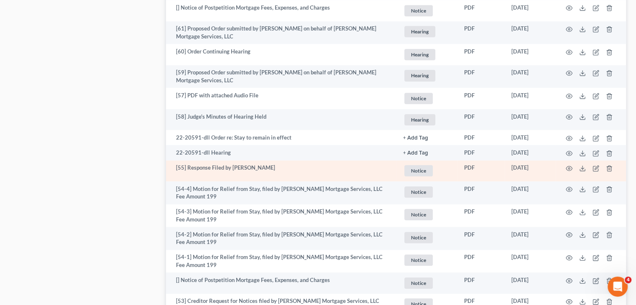
scroll to position [729, 0]
click at [574, 168] on td at bounding box center [591, 171] width 70 height 21
click at [566, 169] on icon "button" at bounding box center [569, 169] width 7 height 7
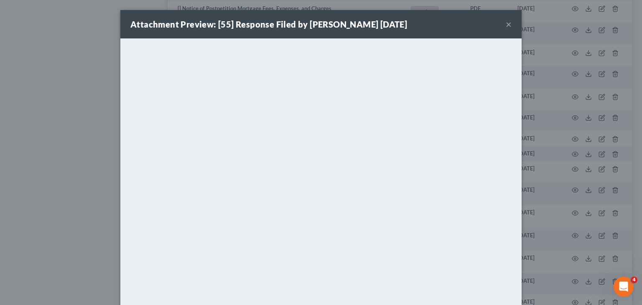
click at [506, 25] on button "×" at bounding box center [509, 24] width 6 height 10
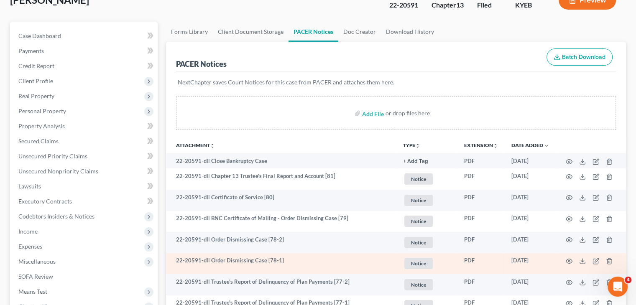
scroll to position [0, 0]
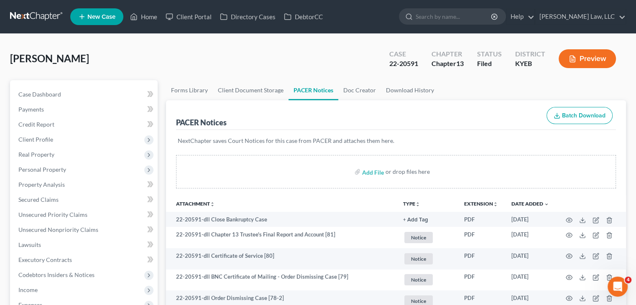
click at [443, 7] on ul "New Case Home Client Portal Directory Cases DebtorCC - No Result - See all resu…" at bounding box center [348, 17] width 556 height 22
click at [441, 15] on input "search" at bounding box center [453, 16] width 76 height 15
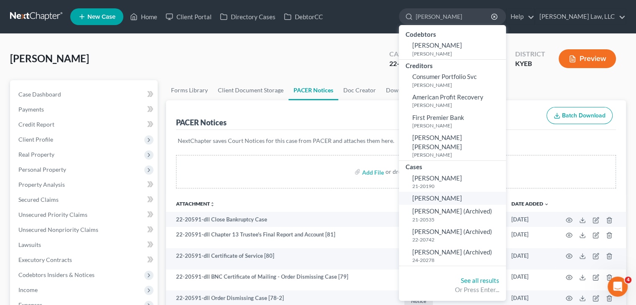
type input "gillie"
click at [438, 194] on span "[PERSON_NAME]" at bounding box center [437, 198] width 50 height 8
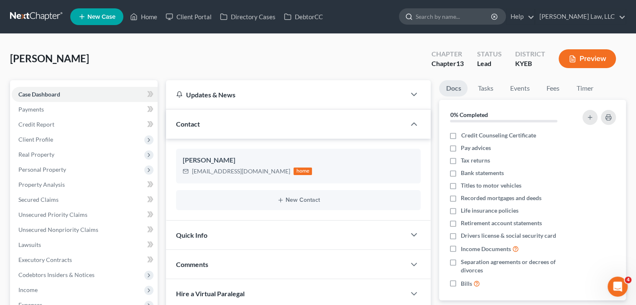
click at [443, 16] on input "search" at bounding box center [453, 16] width 76 height 15
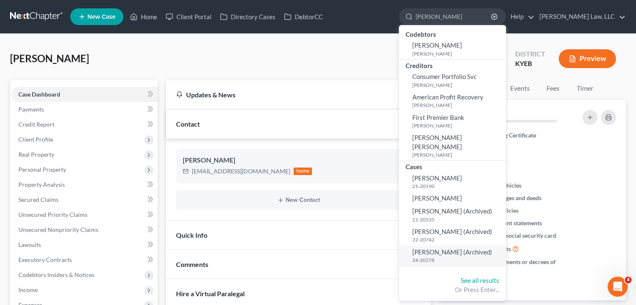
type input "gillie"
click at [446, 248] on span "Gillie, Darlene (Archived)" at bounding box center [452, 252] width 80 height 8
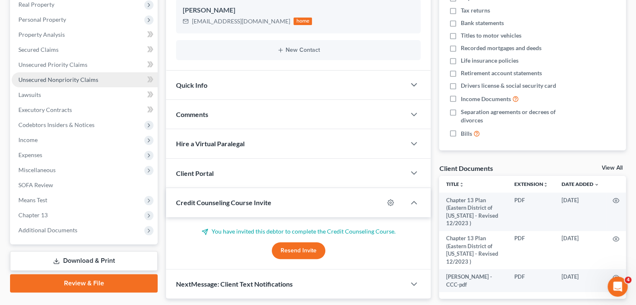
scroll to position [189, 0]
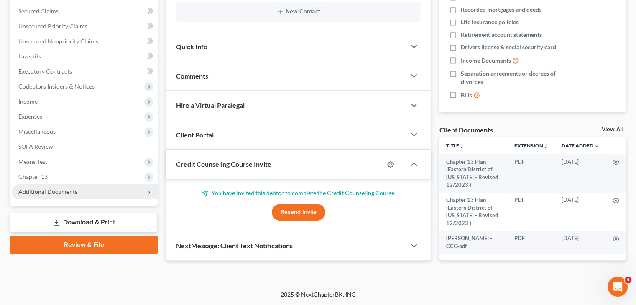
click at [67, 192] on span "Additional Documents" at bounding box center [47, 191] width 59 height 7
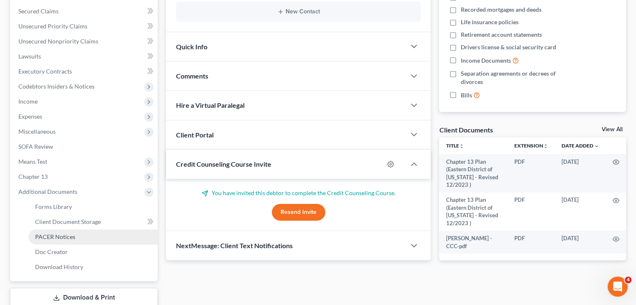
click at [59, 236] on span "PACER Notices" at bounding box center [55, 236] width 40 height 7
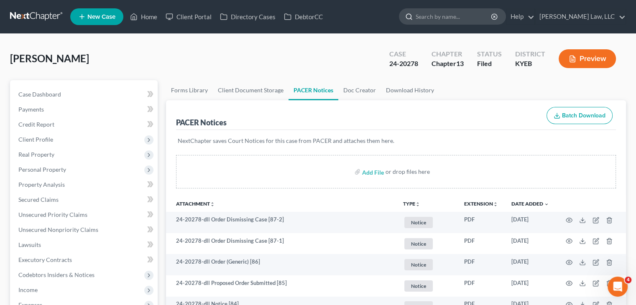
click at [440, 15] on input "search" at bounding box center [453, 16] width 76 height 15
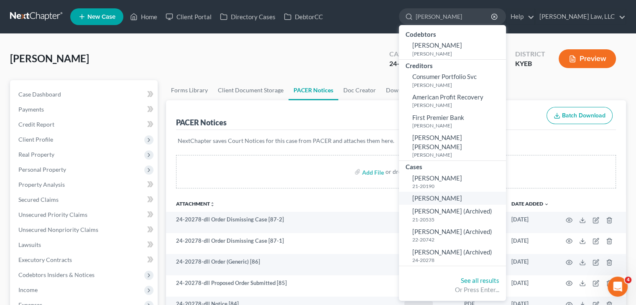
type input "gillie"
click at [436, 194] on span "[PERSON_NAME]" at bounding box center [437, 198] width 50 height 8
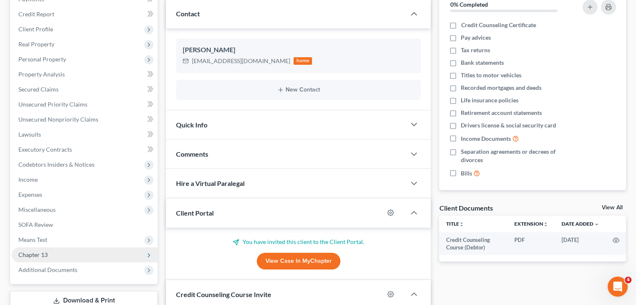
scroll to position [111, 0]
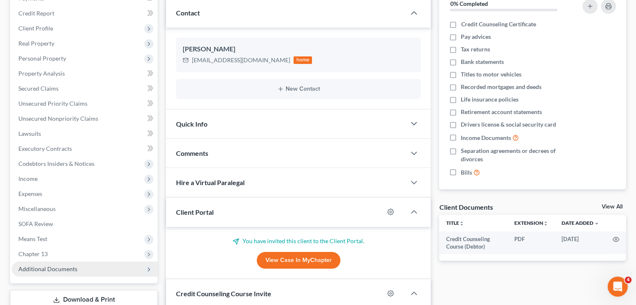
click at [75, 271] on span "Additional Documents" at bounding box center [47, 268] width 59 height 7
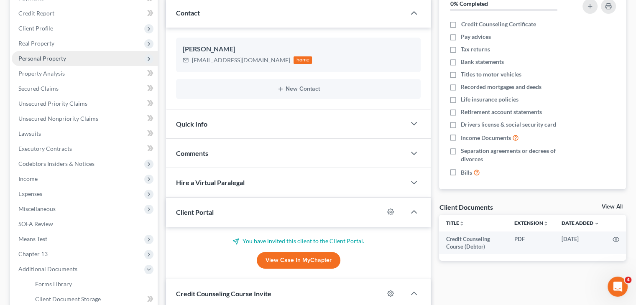
click at [60, 59] on span "Personal Property" at bounding box center [42, 58] width 48 height 7
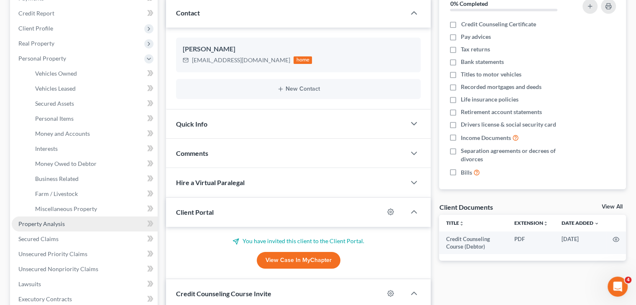
click at [51, 217] on link "Property Analysis" at bounding box center [85, 224] width 146 height 15
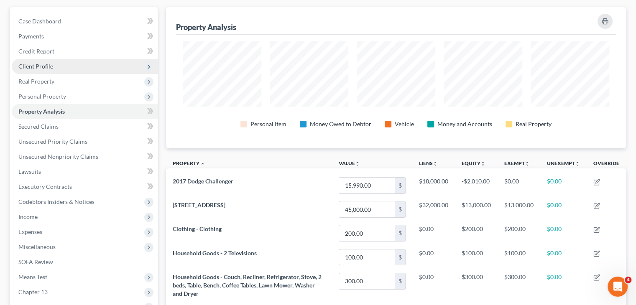
scroll to position [73, 0]
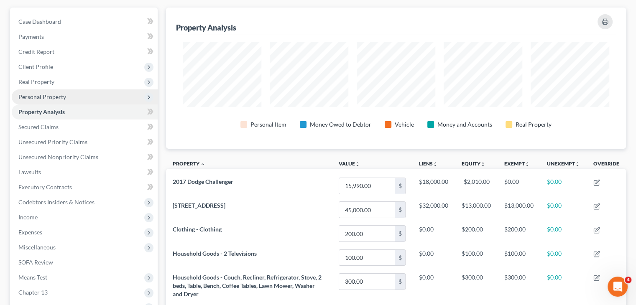
click at [57, 89] on span "Personal Property" at bounding box center [85, 96] width 146 height 15
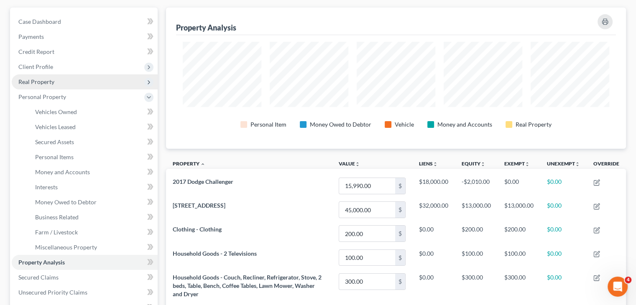
click at [50, 79] on span "Real Property" at bounding box center [36, 81] width 36 height 7
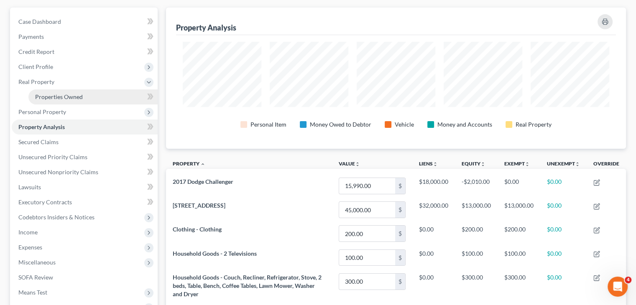
click at [52, 99] on span "Properties Owned" at bounding box center [59, 96] width 48 height 7
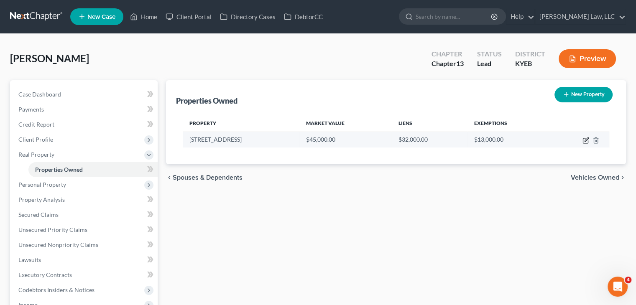
click at [585, 140] on icon "button" at bounding box center [585, 140] width 7 height 7
select select "18"
select select "3"
select select "0"
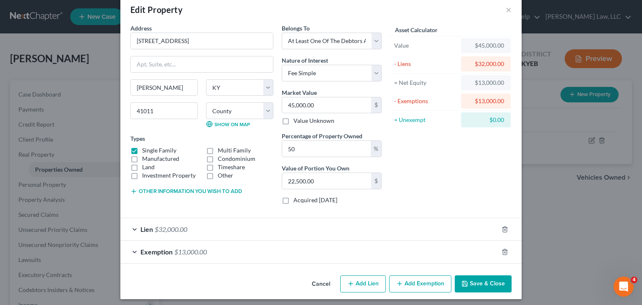
scroll to position [18, 0]
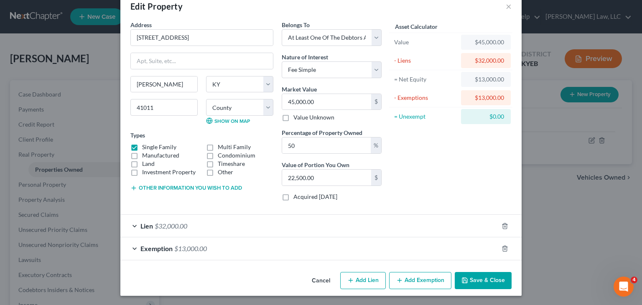
click at [408, 219] on div "Lien $32,000.00" at bounding box center [309, 226] width 378 height 22
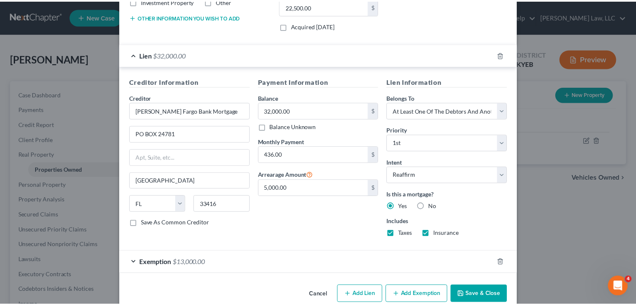
scroll to position [0, 0]
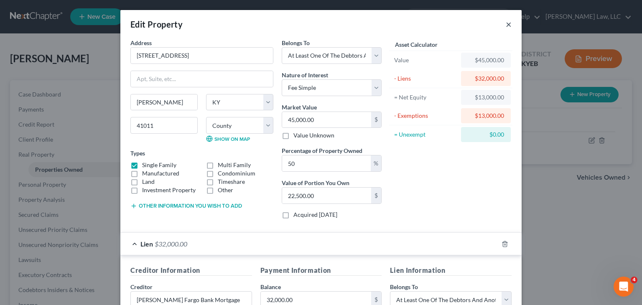
click at [508, 27] on button "×" at bounding box center [509, 24] width 6 height 10
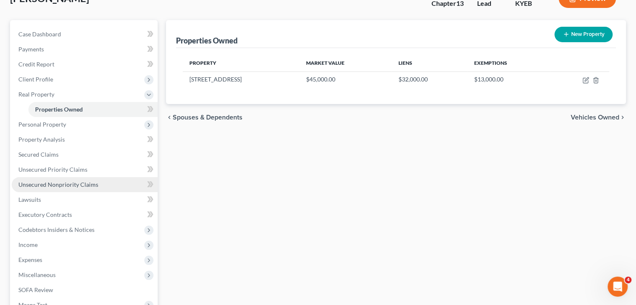
scroll to position [65, 0]
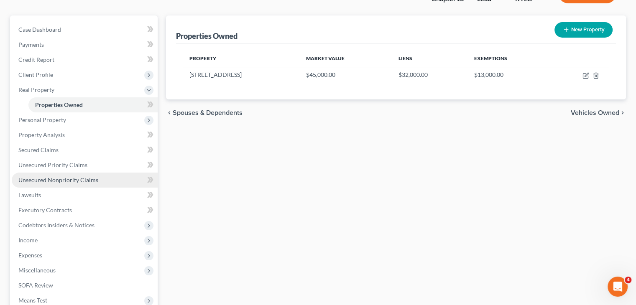
click at [40, 238] on span "Income" at bounding box center [85, 240] width 146 height 15
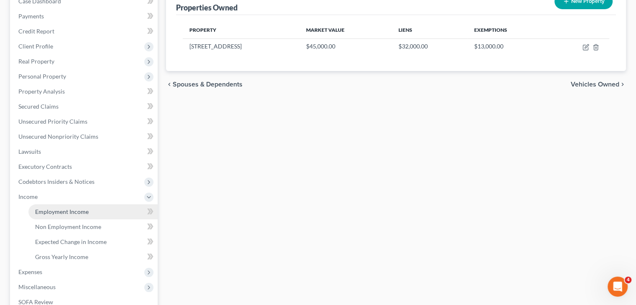
scroll to position [100, 0]
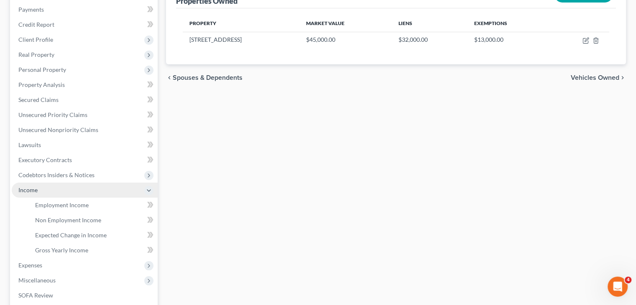
click at [72, 188] on span "Income" at bounding box center [85, 190] width 146 height 15
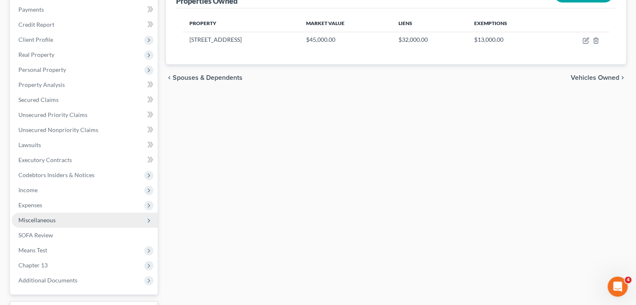
click at [69, 215] on span "Miscellaneous" at bounding box center [85, 220] width 146 height 15
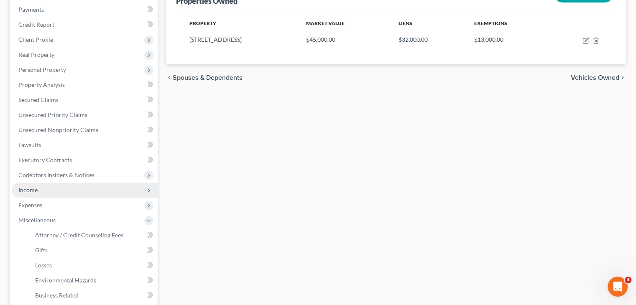
click at [61, 196] on span "Income" at bounding box center [85, 190] width 146 height 15
click at [62, 189] on span "Income" at bounding box center [85, 190] width 146 height 15
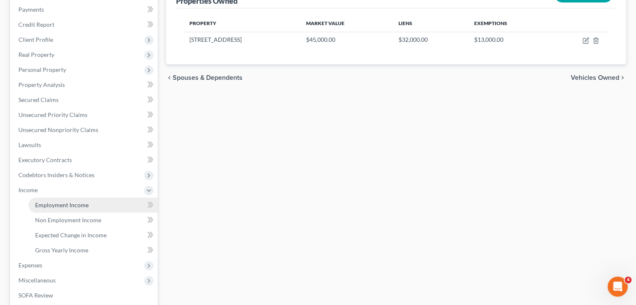
click at [66, 204] on span "Employment Income" at bounding box center [62, 204] width 54 height 7
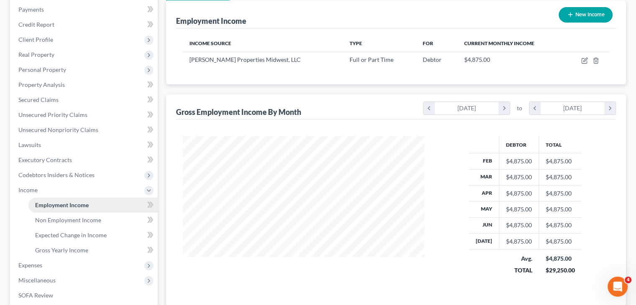
click at [62, 206] on link "Employment Income" at bounding box center [92, 205] width 129 height 15
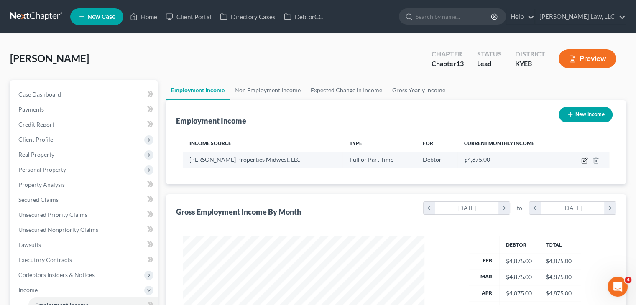
click at [582, 157] on icon "button" at bounding box center [584, 160] width 7 height 7
select select "0"
select select "36"
select select "2"
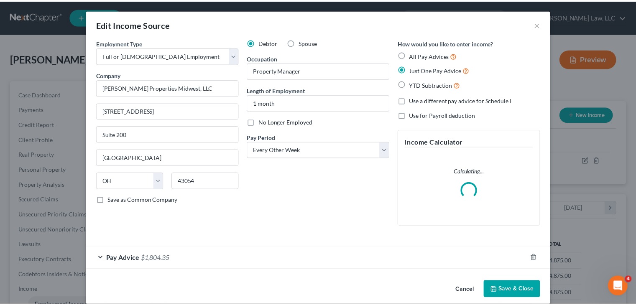
scroll to position [149, 261]
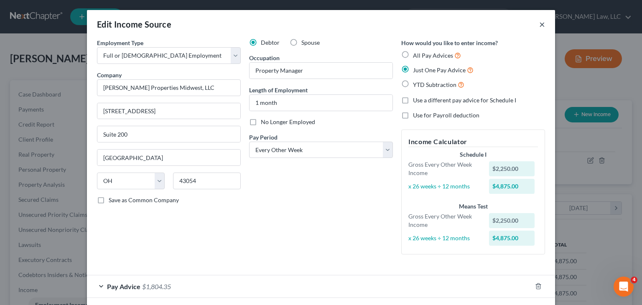
click at [540, 23] on button "×" at bounding box center [542, 24] width 6 height 10
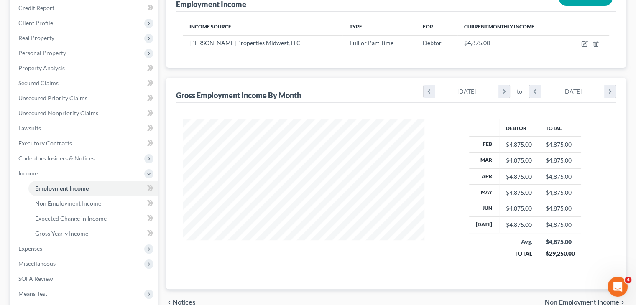
scroll to position [0, 0]
